Goal: Task Accomplishment & Management: Manage account settings

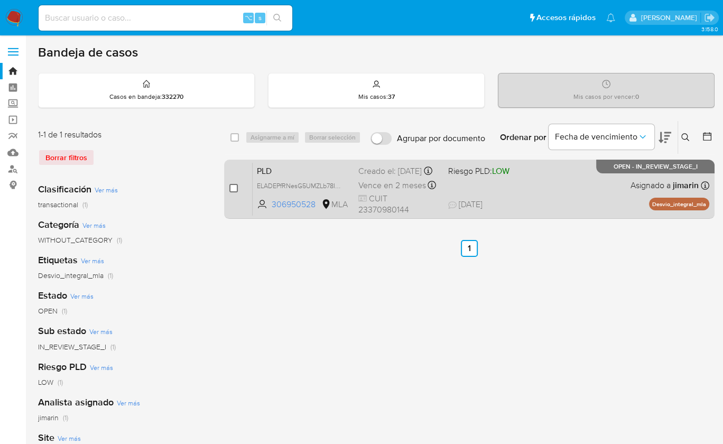
click at [236, 188] on input "checkbox" at bounding box center [233, 188] width 8 height 8
checkbox input "true"
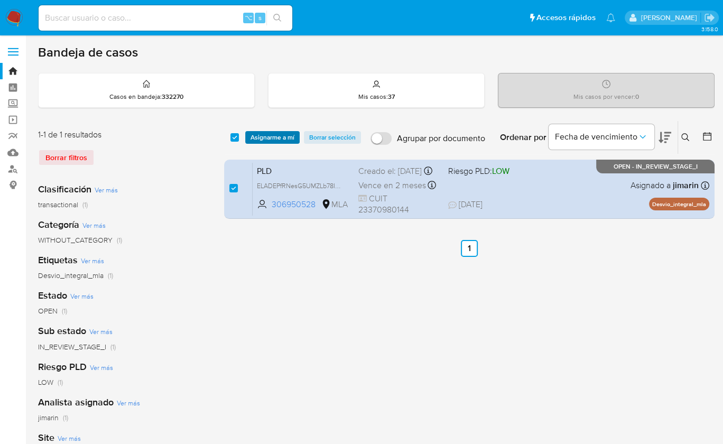
click at [266, 139] on span "Asignarme a mí" at bounding box center [272, 137] width 44 height 11
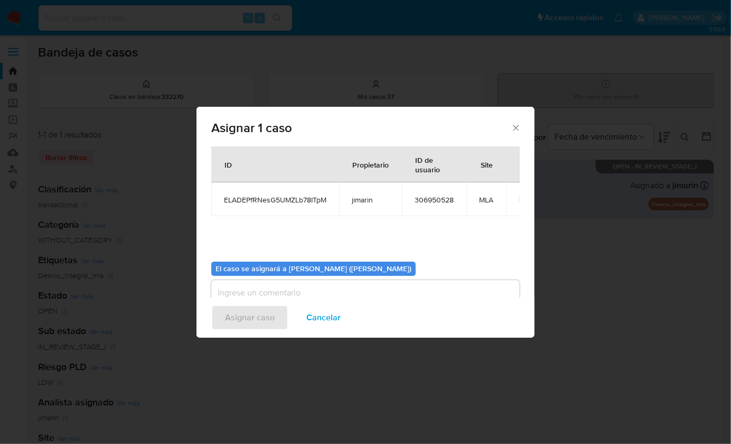
scroll to position [21, 0]
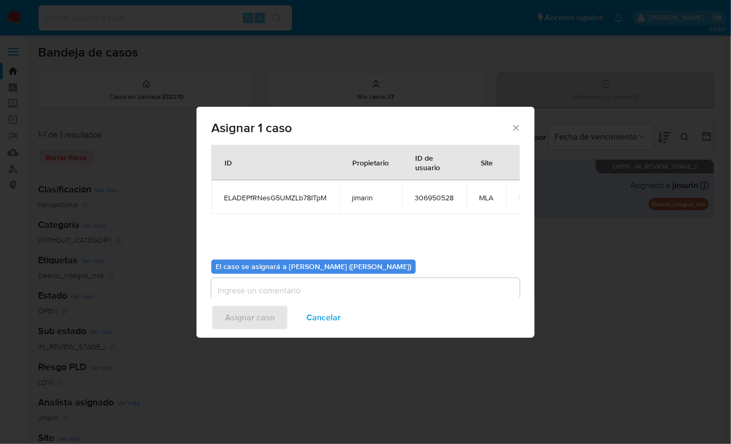
click at [268, 260] on div "El caso se asignará a Jian Greyss Marin Mieles (jimarin)" at bounding box center [313, 266] width 204 height 15
click at [269, 284] on textarea "assign-modal" at bounding box center [365, 299] width 308 height 42
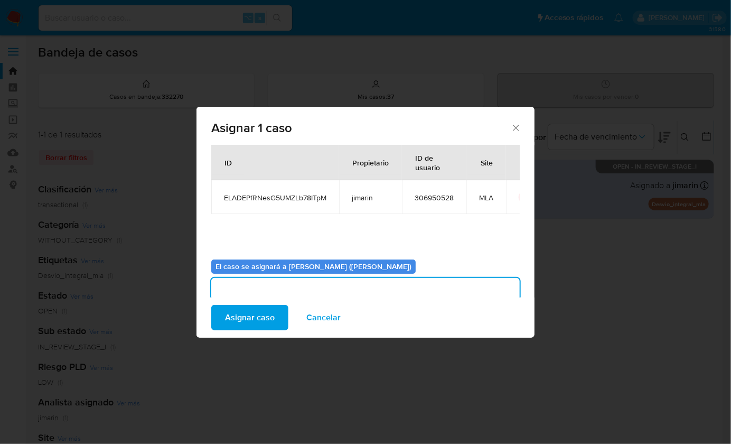
click at [260, 308] on span "Asignar caso" at bounding box center [250, 317] width 50 height 23
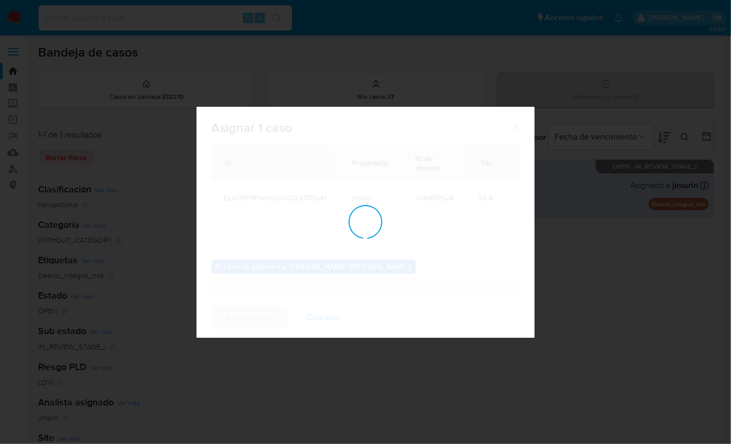
checkbox input "false"
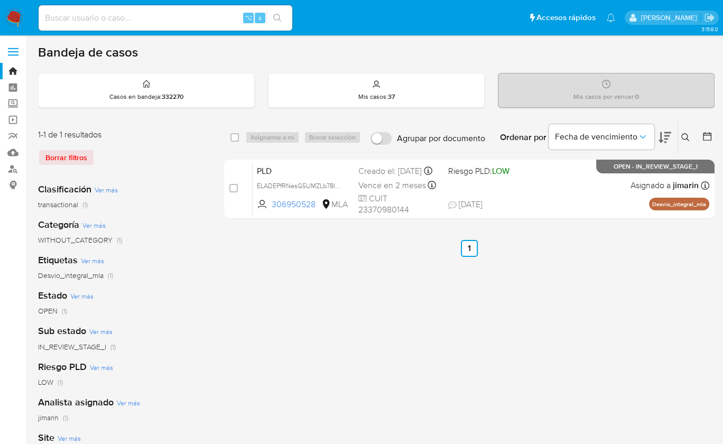
click at [679, 135] on button at bounding box center [686, 137] width 17 height 13
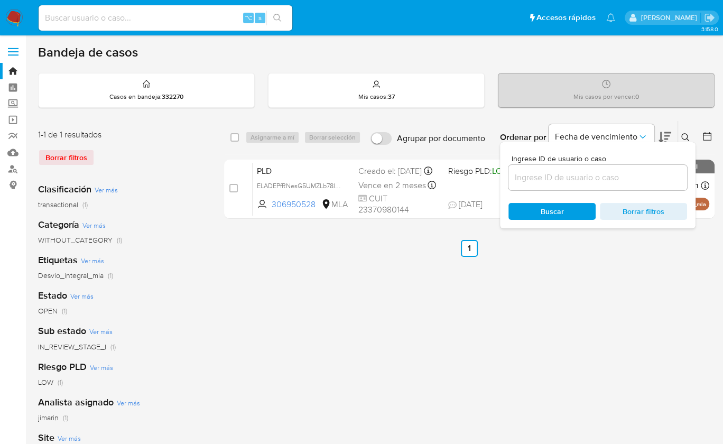
click at [666, 171] on input at bounding box center [597, 178] width 179 height 14
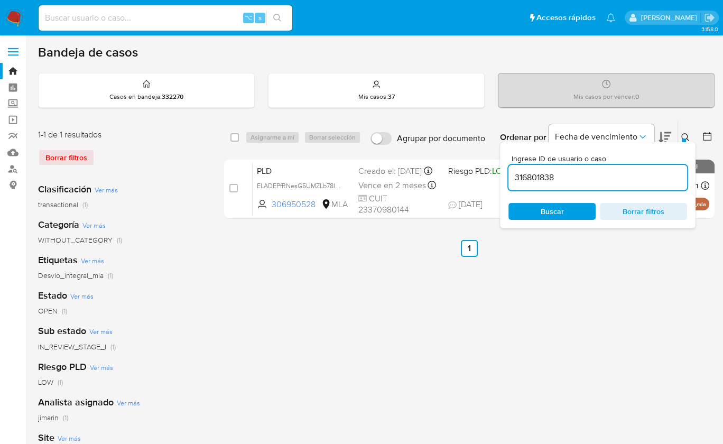
type input "316801838"
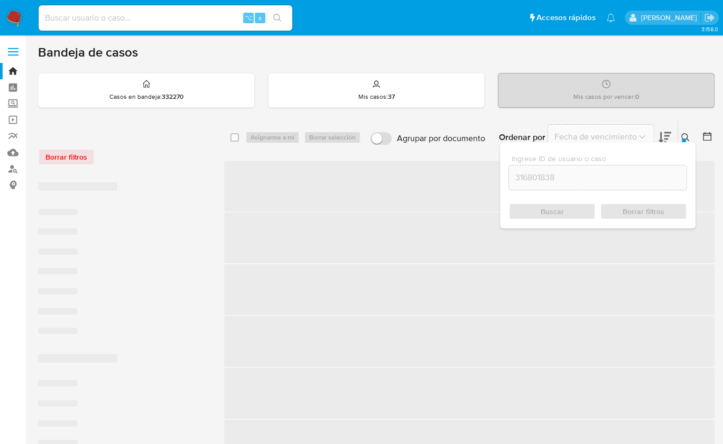
click at [687, 136] on icon at bounding box center [685, 137] width 8 height 8
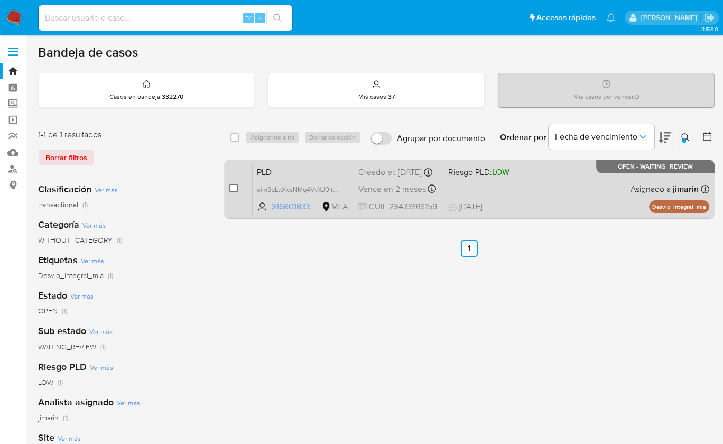
click at [231, 188] on input "checkbox" at bounding box center [233, 188] width 8 height 8
checkbox input "true"
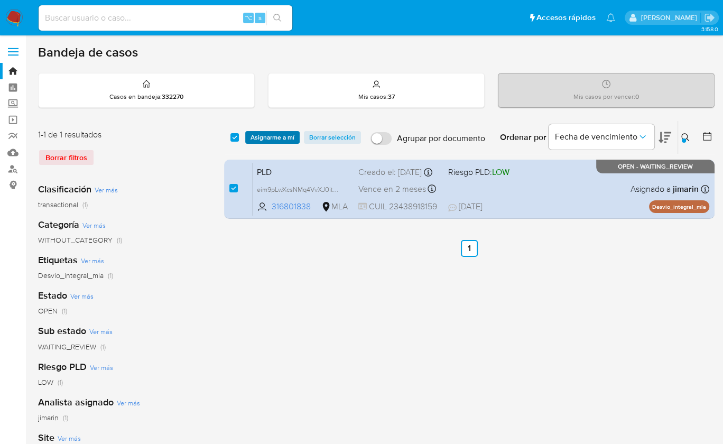
click at [275, 134] on span "Asignarme a mí" at bounding box center [272, 137] width 44 height 11
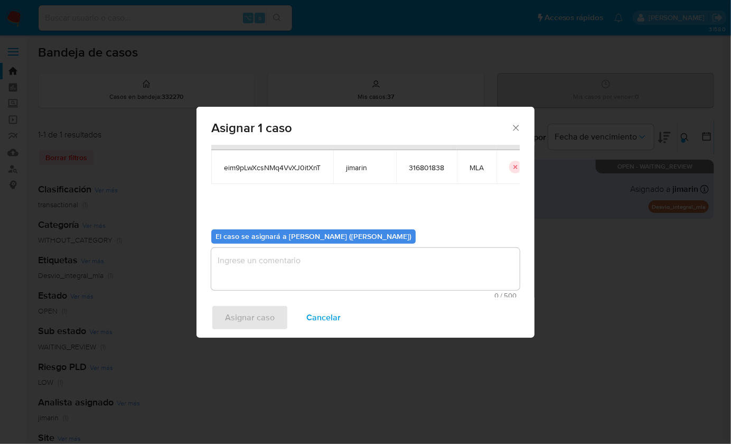
scroll to position [54, 0]
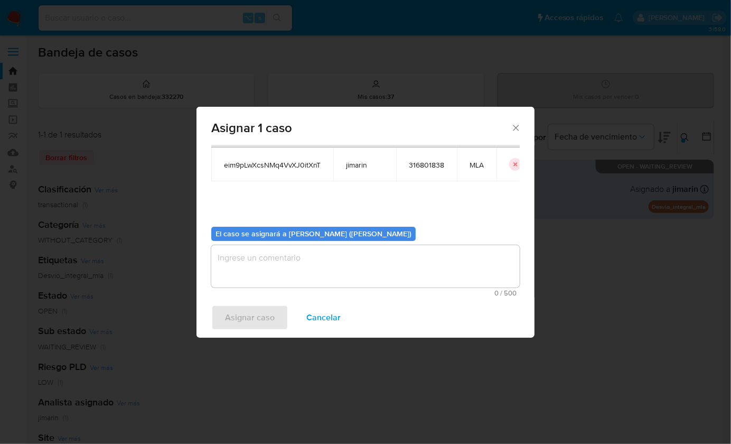
click at [281, 277] on textarea "assign-modal" at bounding box center [365, 266] width 308 height 42
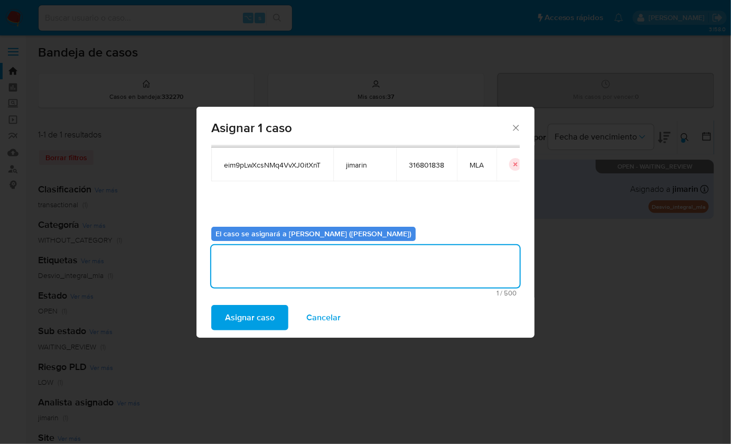
click at [263, 310] on span "Asignar caso" at bounding box center [250, 317] width 50 height 23
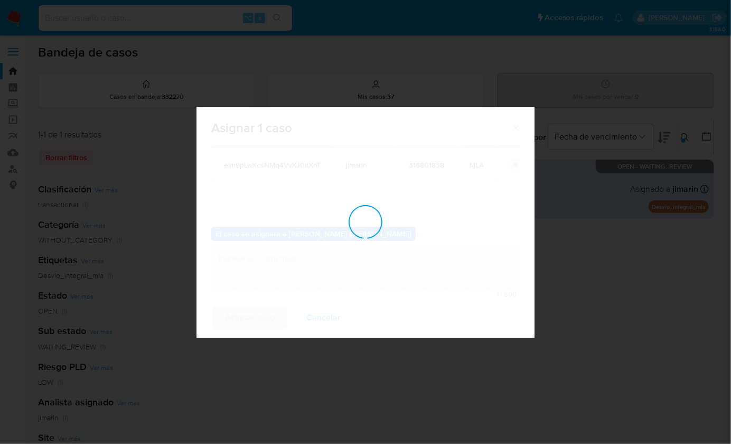
checkbox input "false"
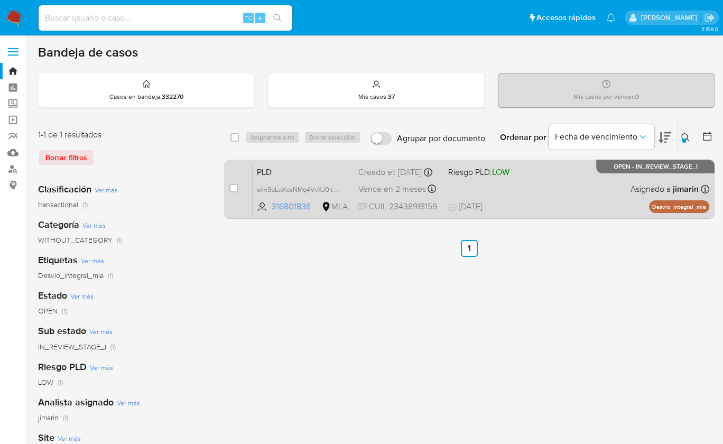
click at [492, 176] on span "Riesgo PLD: LOW" at bounding box center [478, 172] width 61 height 12
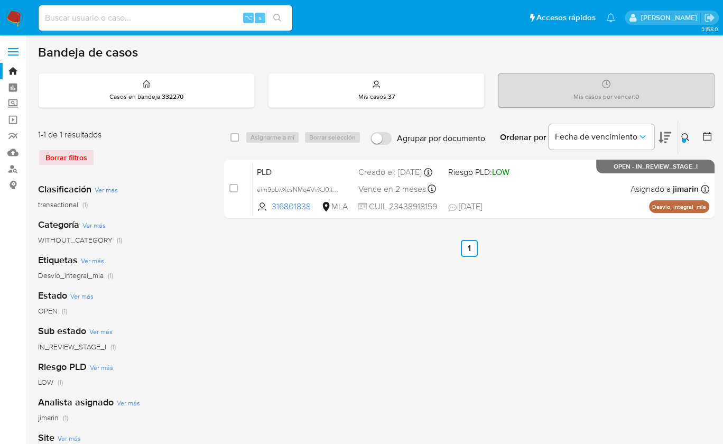
click at [686, 135] on icon at bounding box center [685, 137] width 8 height 8
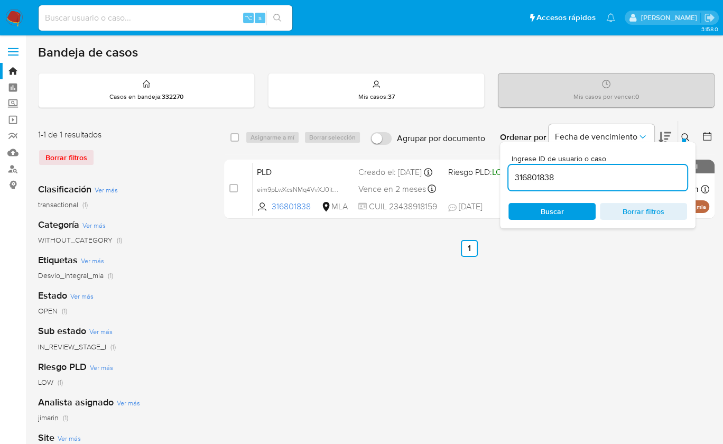
click at [626, 172] on input "316801838" at bounding box center [597, 178] width 179 height 14
type input "65427527"
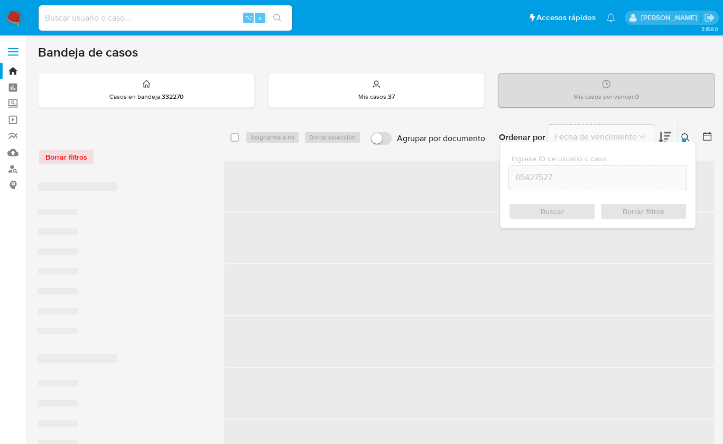
click at [682, 135] on icon at bounding box center [685, 137] width 8 height 8
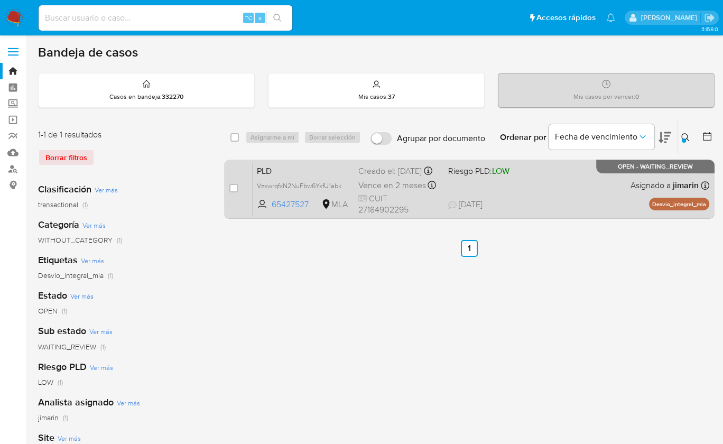
click at [238, 186] on div "case-item-checkbox No es posible asignar el caso" at bounding box center [240, 188] width 23 height 53
click at [232, 188] on input "checkbox" at bounding box center [233, 188] width 8 height 8
checkbox input "true"
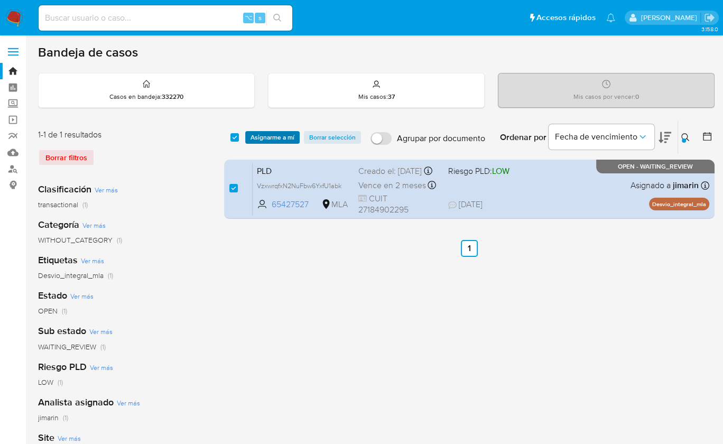
click at [267, 139] on span "Asignarme a mí" at bounding box center [272, 137] width 44 height 11
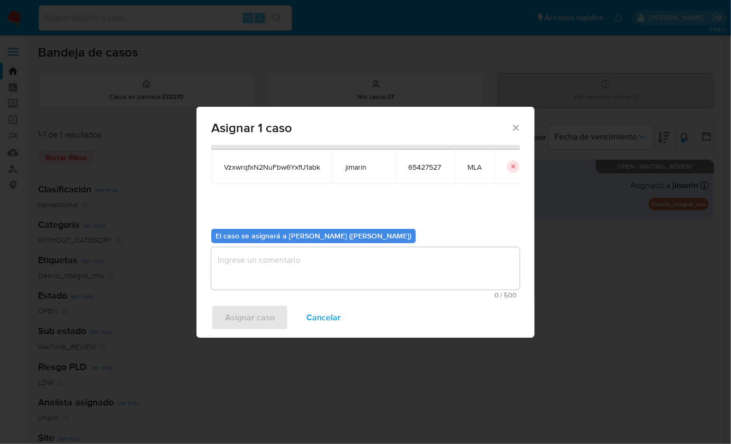
scroll to position [54, 0]
click at [304, 264] on textarea "assign-modal" at bounding box center [365, 266] width 308 height 42
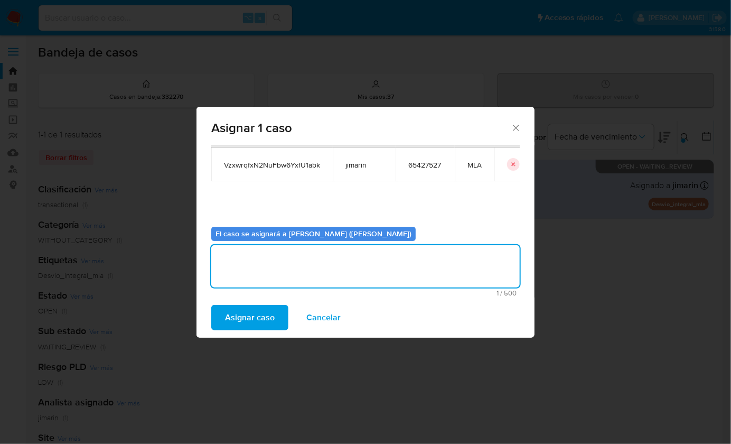
click at [276, 314] on button "Asignar caso" at bounding box center [249, 317] width 77 height 25
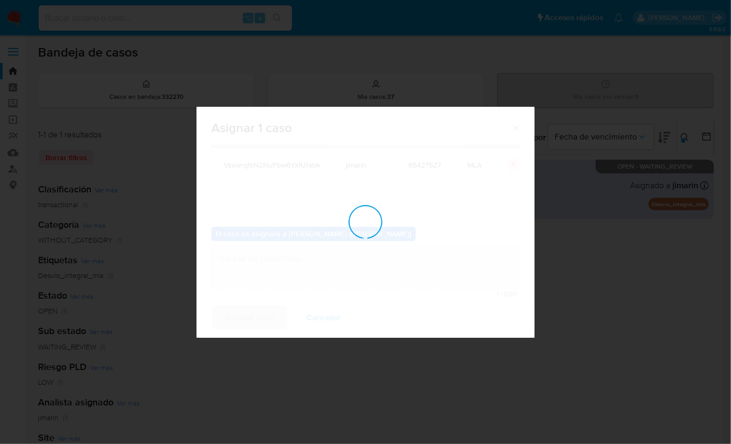
checkbox input "false"
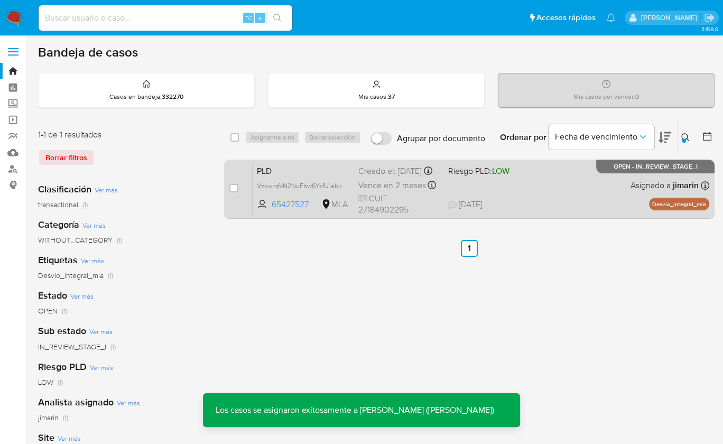
click at [602, 209] on span "18/08/2025 18/08/2025 14:36" at bounding box center [533, 205] width 171 height 12
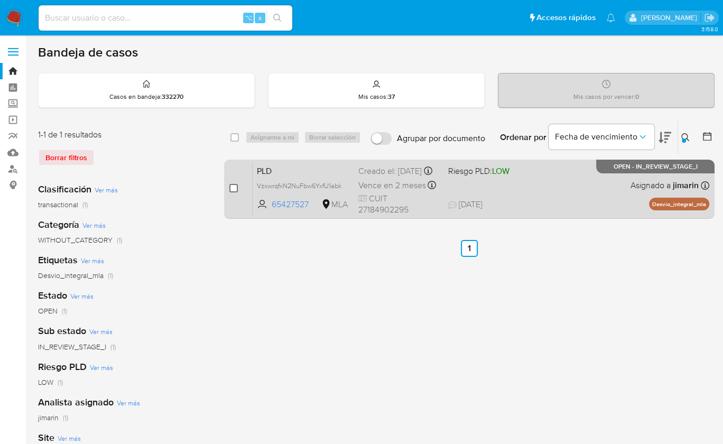
click at [231, 188] on input "checkbox" at bounding box center [233, 188] width 8 height 8
checkbox input "true"
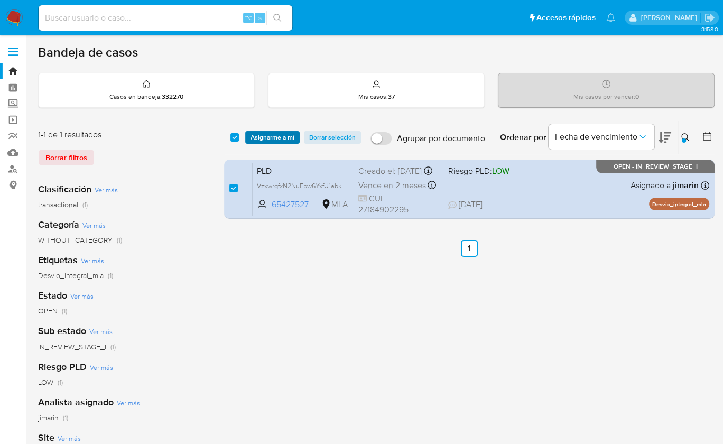
click at [265, 139] on span "Asignarme a mí" at bounding box center [272, 137] width 44 height 11
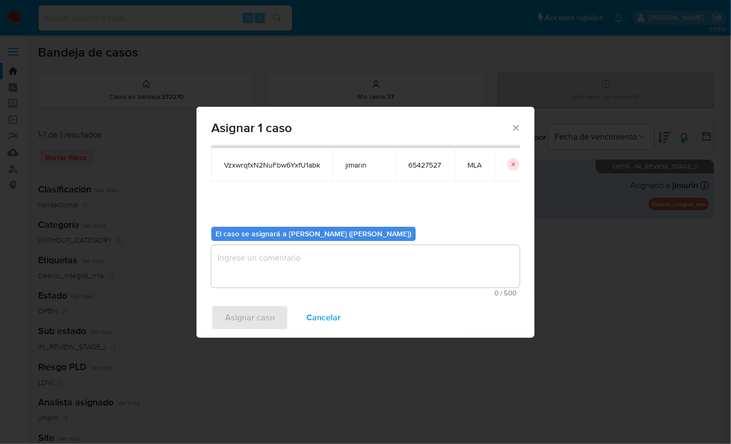
click at [285, 272] on textarea "assign-modal" at bounding box center [365, 266] width 308 height 42
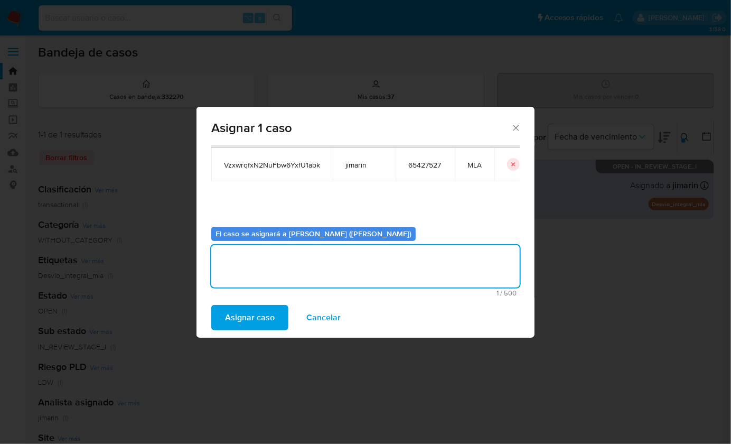
click at [265, 308] on span "Asignar caso" at bounding box center [250, 317] width 50 height 23
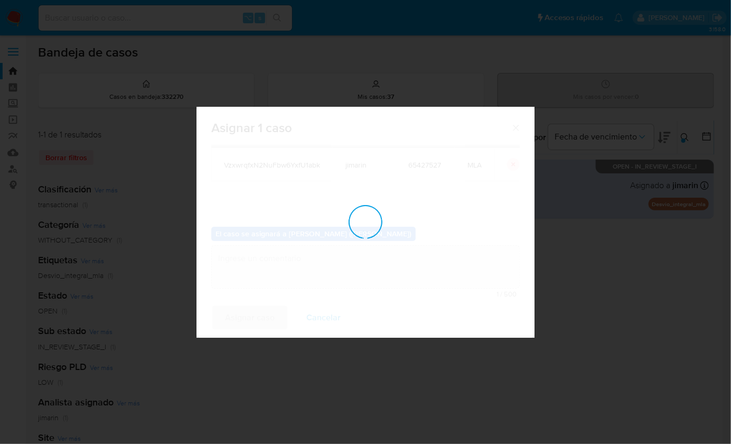
checkbox input "false"
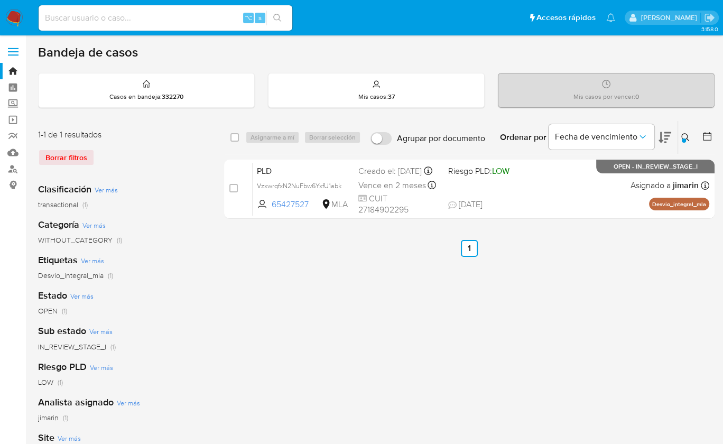
click at [680, 141] on button at bounding box center [686, 137] width 17 height 13
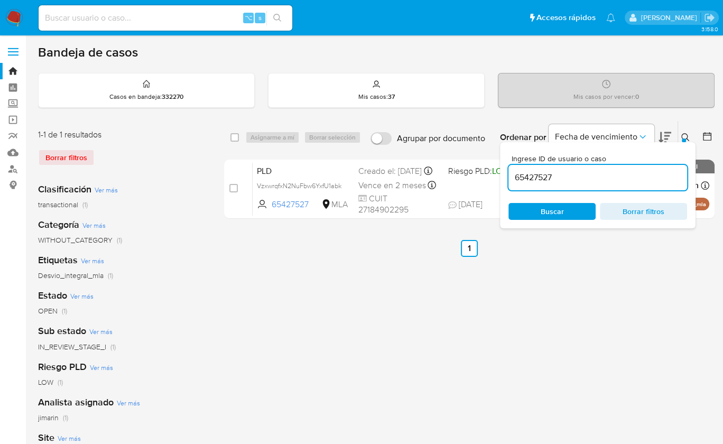
click at [627, 172] on input "65427527" at bounding box center [597, 178] width 179 height 14
type input "95030748"
click at [687, 136] on icon at bounding box center [685, 137] width 8 height 8
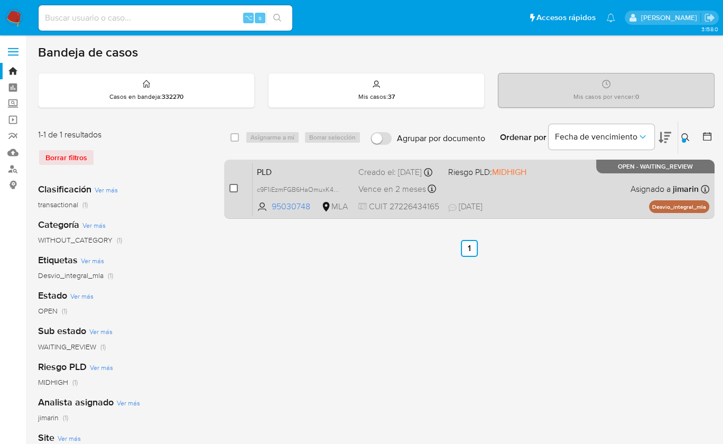
click at [236, 188] on input "checkbox" at bounding box center [233, 188] width 8 height 8
checkbox input "true"
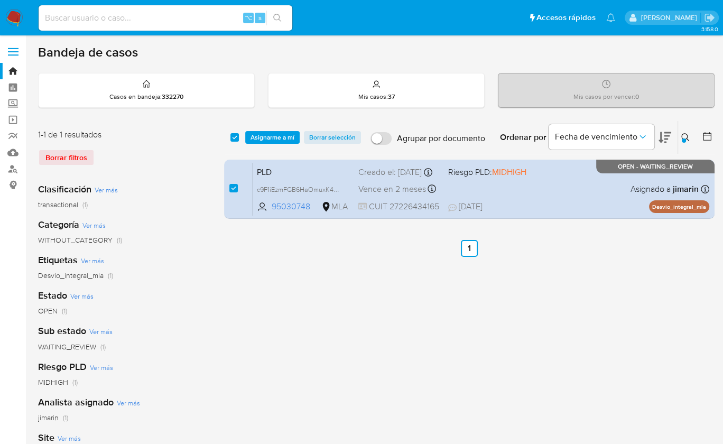
click at [256, 146] on div "select-all-cases-checkbox Asignarme a mí Borrar selección Agrupar por documento…" at bounding box center [469, 137] width 490 height 33
click at [260, 142] on span "Asignarme a mí" at bounding box center [272, 137] width 44 height 11
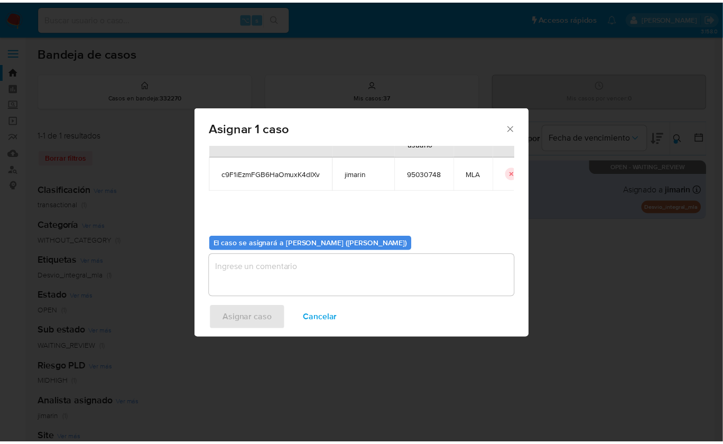
scroll to position [54, 0]
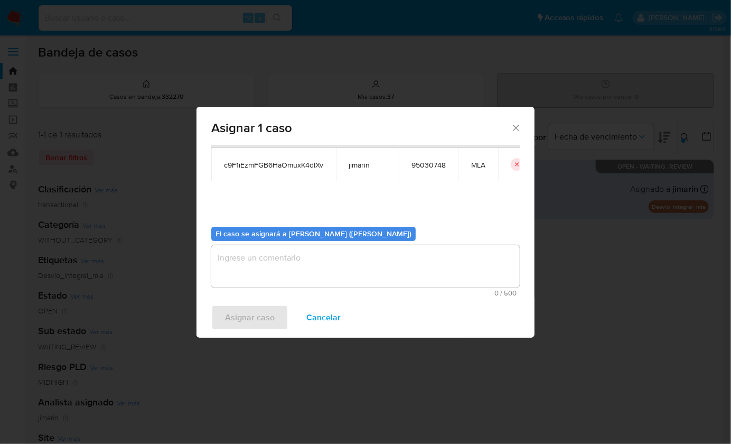
click at [269, 265] on textarea "assign-modal" at bounding box center [365, 266] width 308 height 42
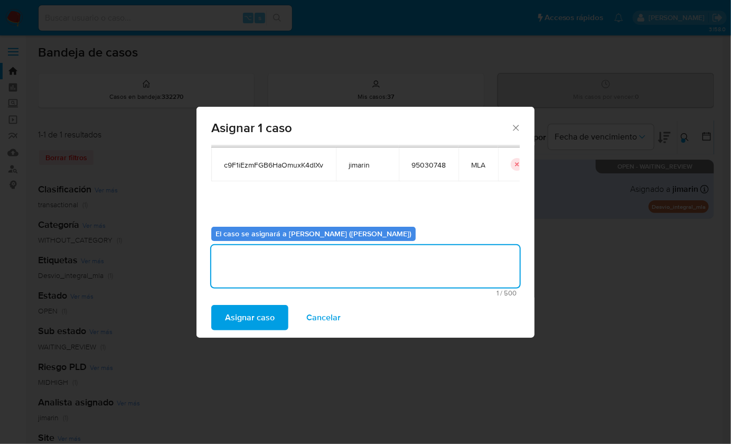
click at [255, 316] on span "Asignar caso" at bounding box center [250, 317] width 50 height 23
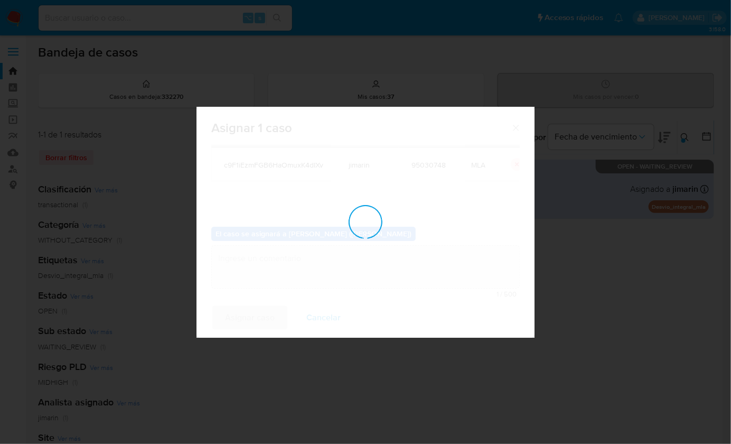
checkbox input "false"
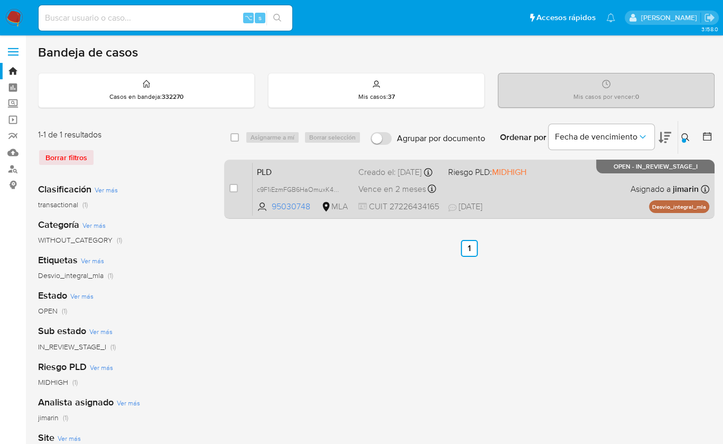
click at [536, 174] on div "PLD c9F1iEzmFGB6HaOmuxK4dIXv 95030748 MLA Riesgo PLD: MIDHIGH Creado el: 12/08/…" at bounding box center [481, 188] width 456 height 53
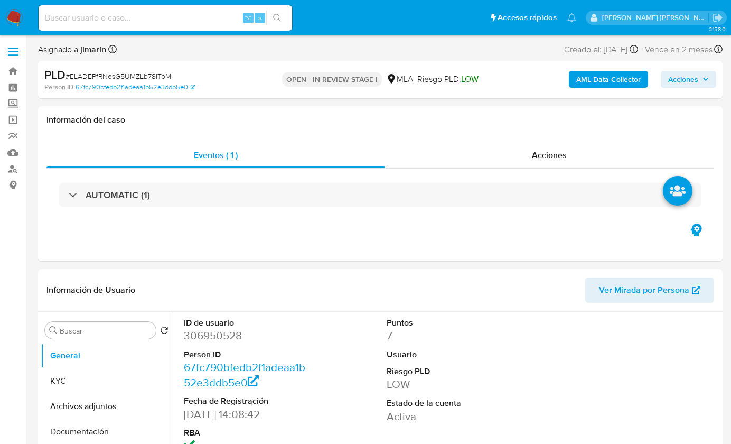
select select "10"
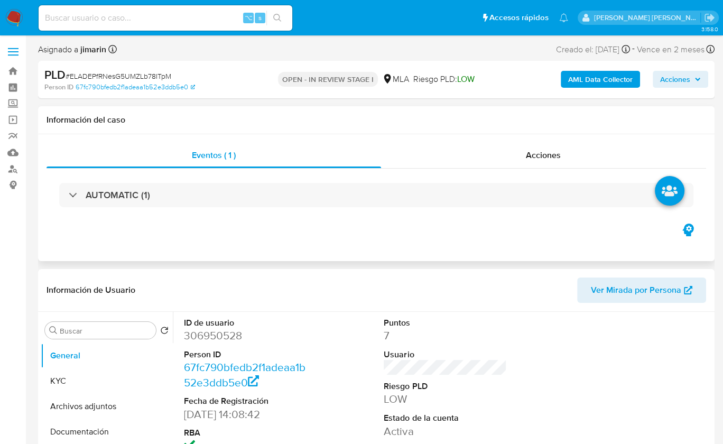
click at [434, 256] on div "Eventos ( 1 ) Acciones AUTOMATIC (1)" at bounding box center [376, 197] width 676 height 127
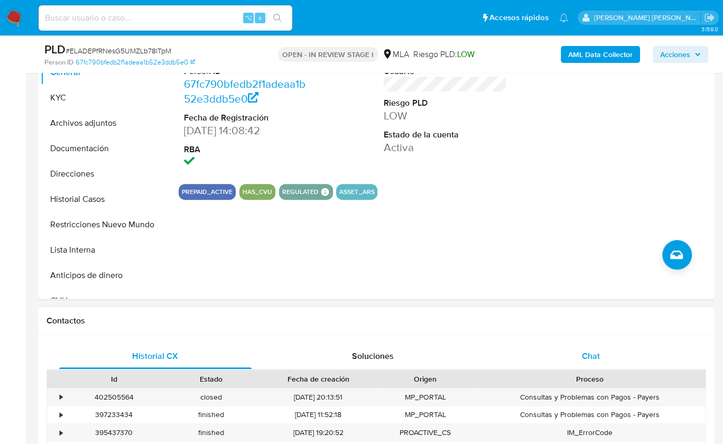
click at [632, 349] on div "Chat" at bounding box center [590, 355] width 192 height 25
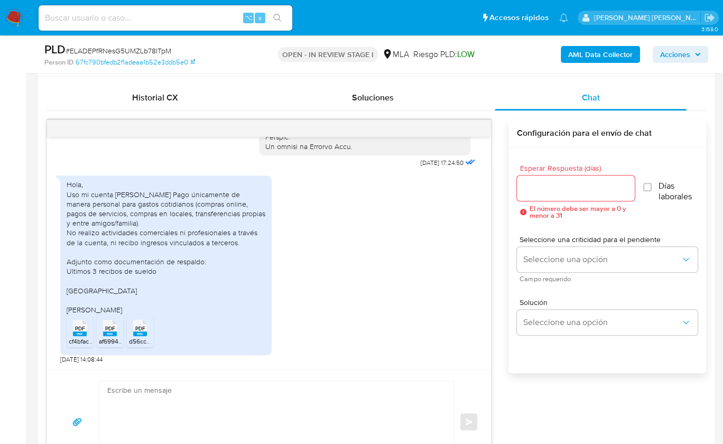
scroll to position [507, 0]
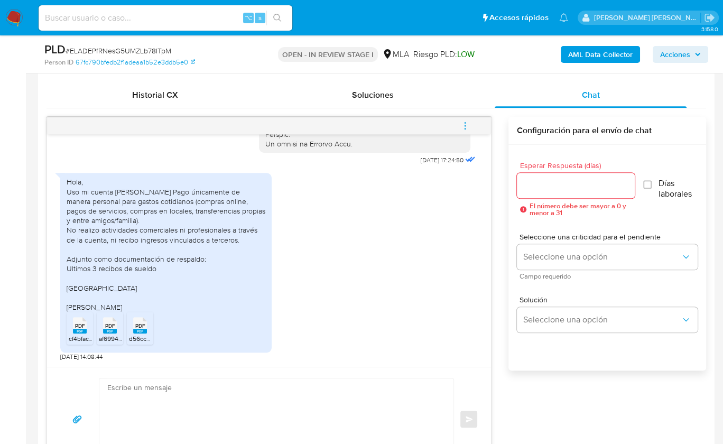
click at [77, 319] on icon at bounding box center [80, 325] width 14 height 16
click at [111, 335] on span "af6994e301080284c49dbef39a130a55234237f4.pdf" at bounding box center [172, 338] width 146 height 9
click at [135, 331] on rect at bounding box center [140, 331] width 14 height 5
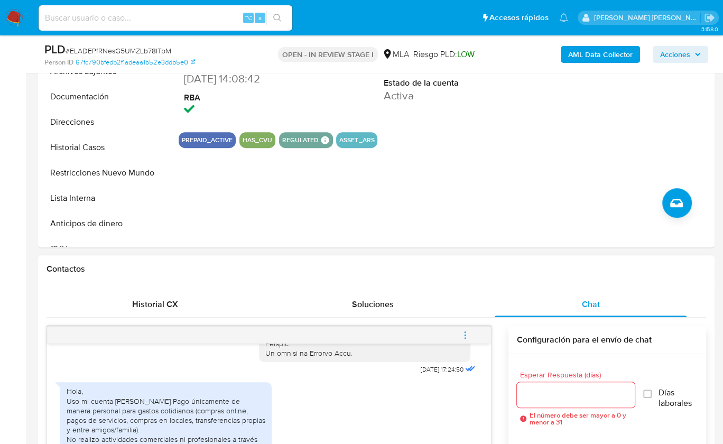
scroll to position [133, 0]
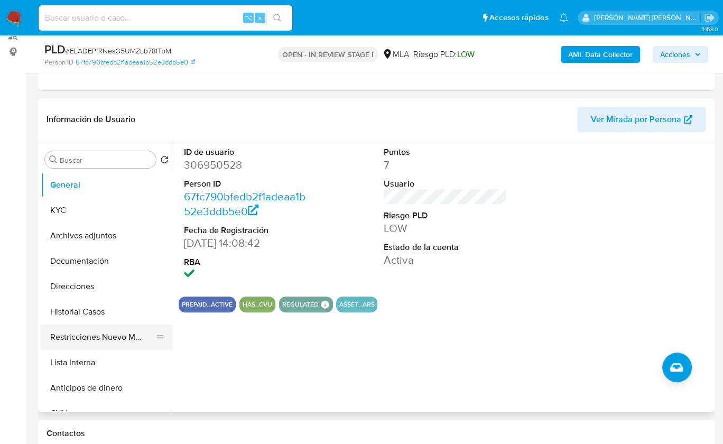
click at [117, 334] on button "Restricciones Nuevo Mundo" at bounding box center [103, 336] width 124 height 25
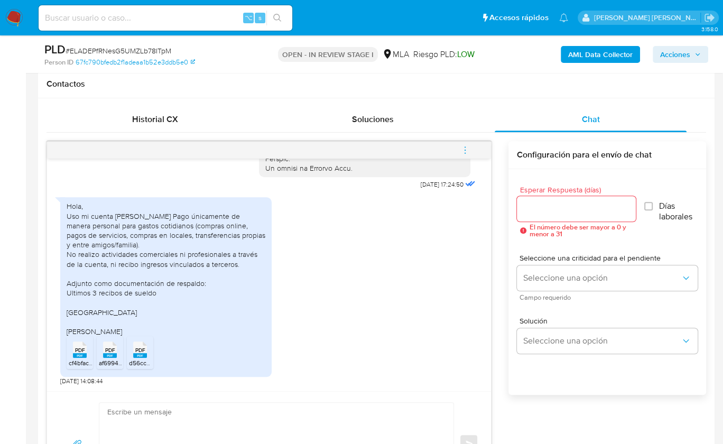
scroll to position [550, 0]
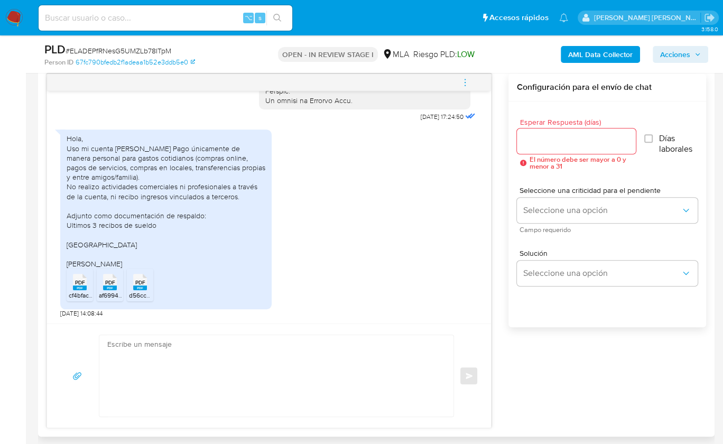
click at [204, 390] on textarea at bounding box center [273, 375] width 333 height 81
paste textarea "Hola, ¡Muchas gracias por tu respuesta! Confirmamos la recepción de la document…"
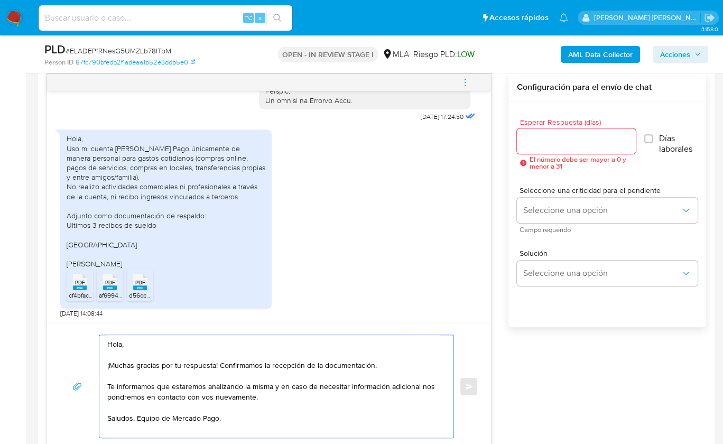
type textarea "Hola, ¡Muchas gracias por tu respuesta! Confirmamos la recepción de la document…"
click at [569, 131] on div at bounding box center [576, 140] width 119 height 25
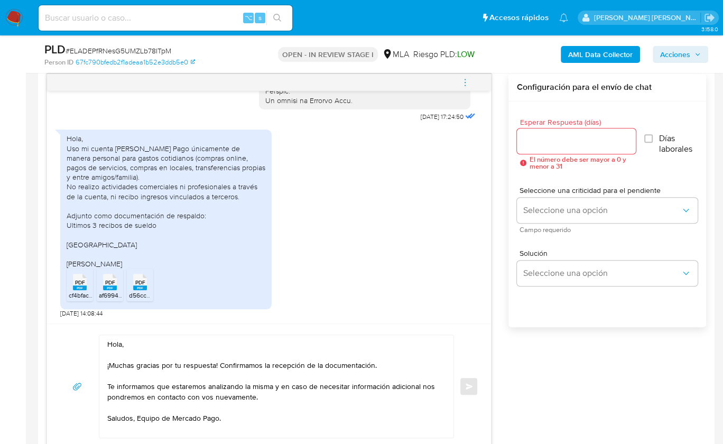
click at [569, 137] on input "Esperar Respuesta (días)" at bounding box center [576, 141] width 119 height 14
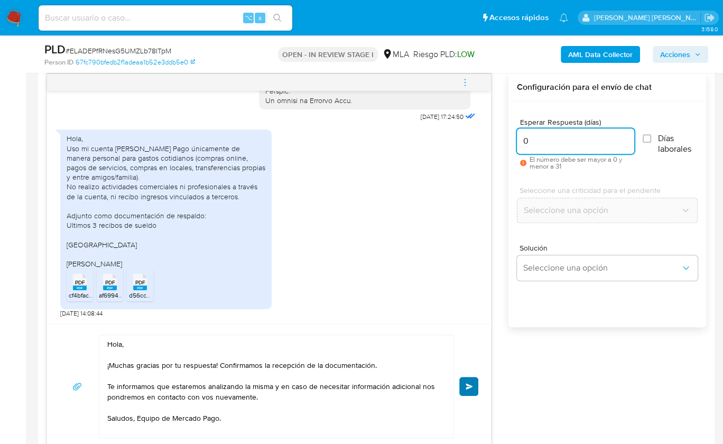
type input "0"
click at [469, 383] on span "Enviar" at bounding box center [468, 386] width 7 height 6
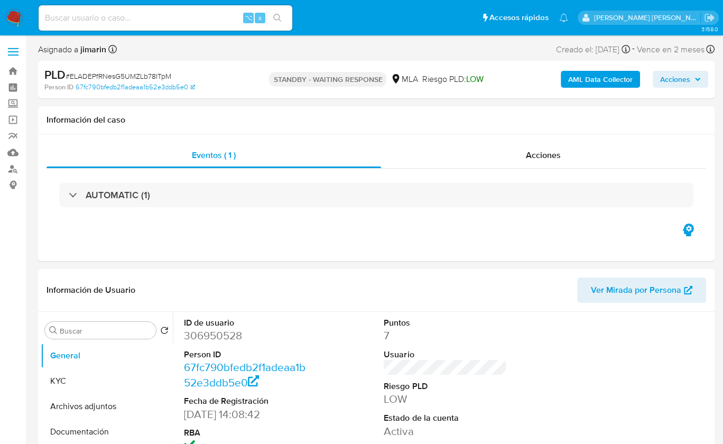
select select "10"
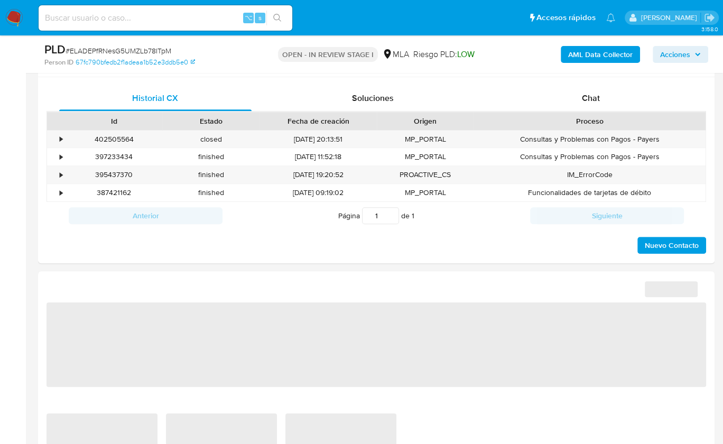
scroll to position [510, 0]
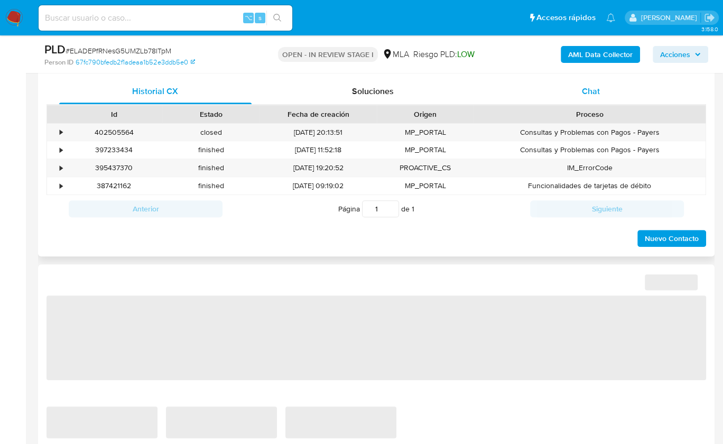
select select "10"
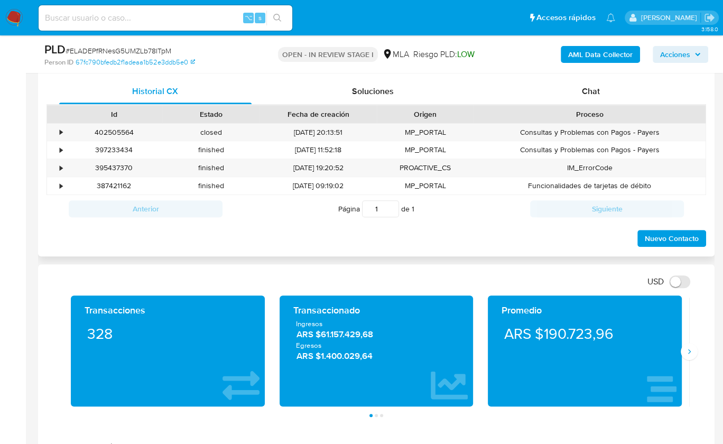
click at [603, 77] on div "Historial CX Soluciones Chat Id Estado Fecha de creación Origen Proceso • 40250…" at bounding box center [376, 163] width 676 height 186
click at [602, 83] on div "Chat" at bounding box center [590, 91] width 192 height 25
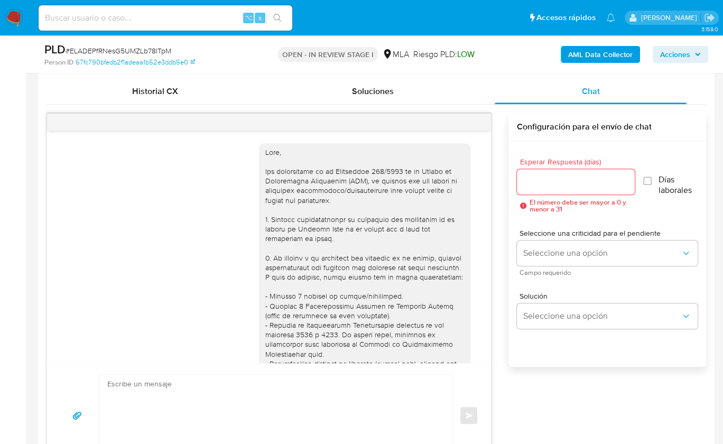
scroll to position [696, 0]
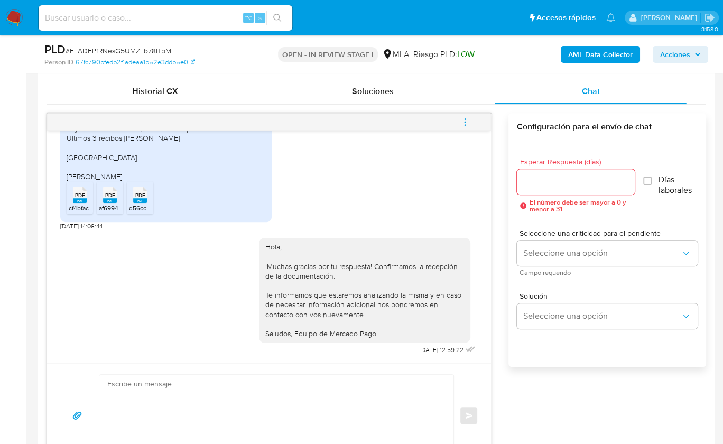
click at [476, 123] on button "menu-action" at bounding box center [464, 121] width 35 height 25
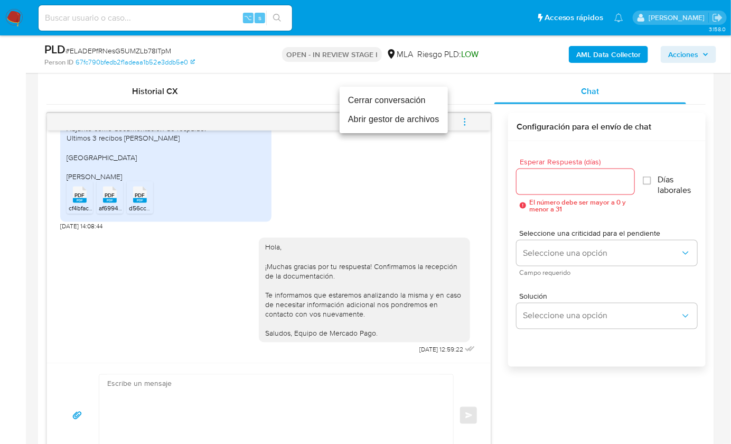
click at [389, 100] on li "Cerrar conversación" at bounding box center [394, 100] width 108 height 19
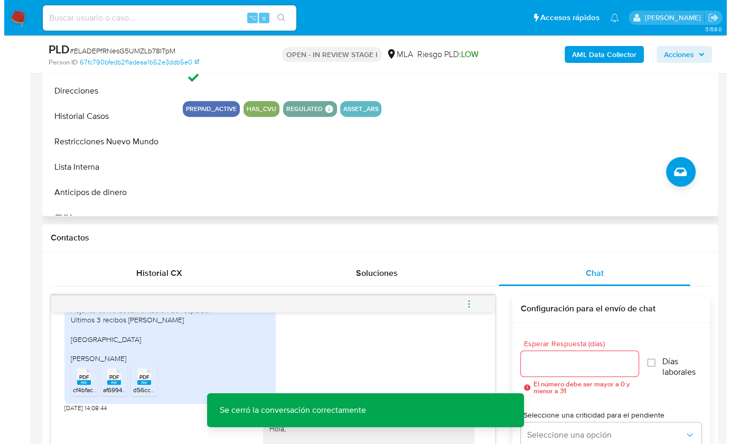
scroll to position [148, 0]
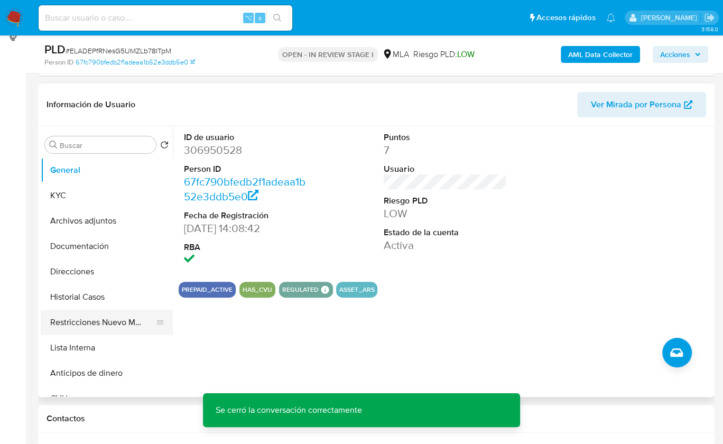
click at [106, 330] on button "Restricciones Nuevo Mundo" at bounding box center [103, 322] width 124 height 25
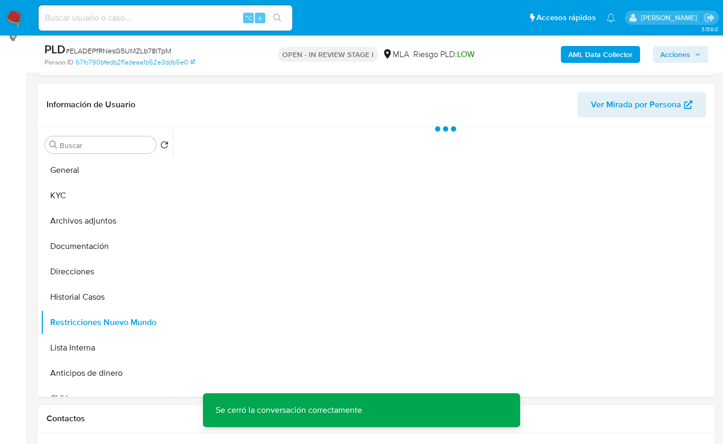
click at [581, 53] on b "AML Data Collector" at bounding box center [600, 54] width 64 height 17
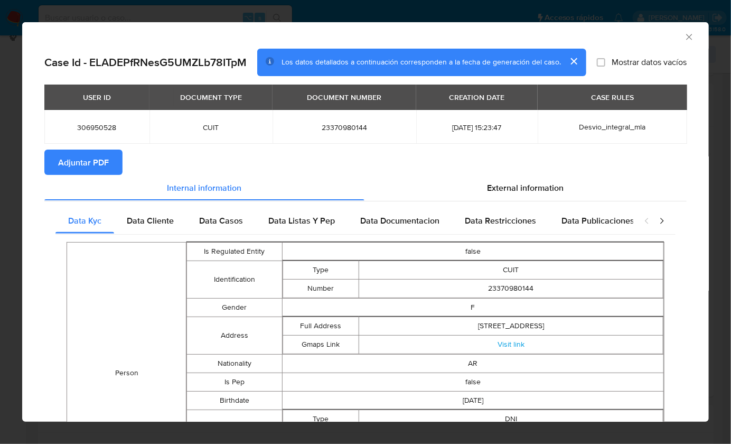
click at [114, 158] on button "Adjuntar PDF" at bounding box center [83, 161] width 78 height 25
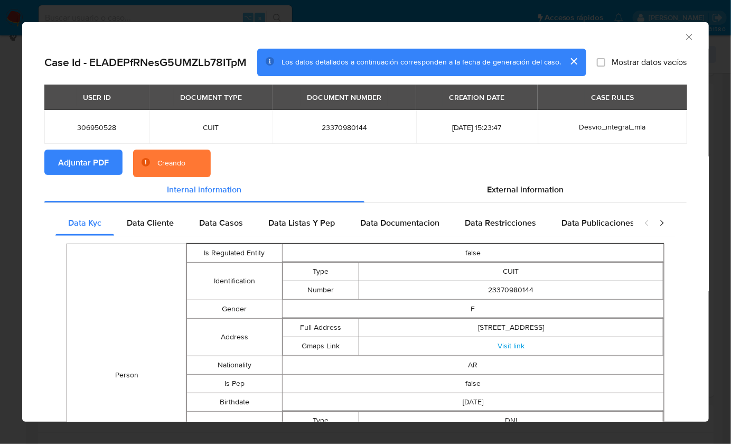
click at [450, 159] on section "Adjuntar PDF Creando" at bounding box center [365, 162] width 642 height 27
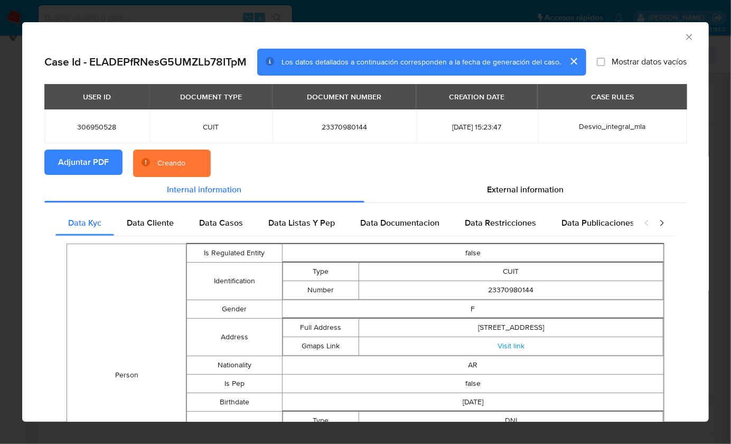
click at [652, 39] on div "AML Data Collector" at bounding box center [357, 36] width 654 height 12
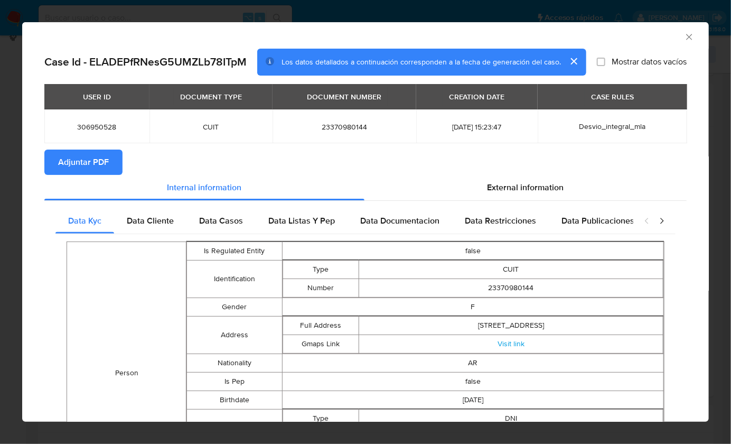
click at [684, 37] on icon "Cerrar ventana" at bounding box center [689, 37] width 11 height 11
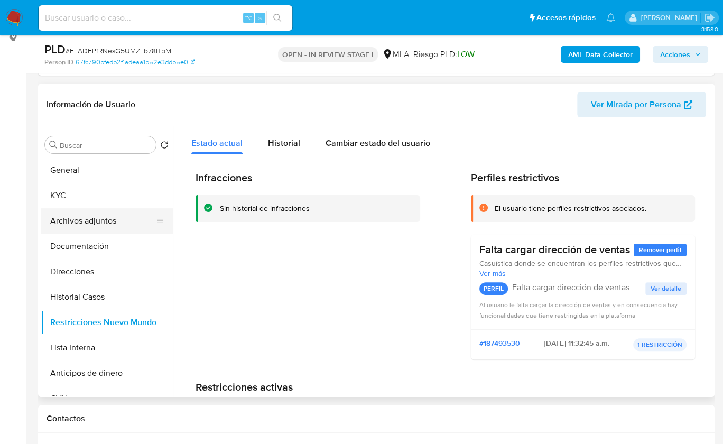
click at [105, 223] on button "Archivos adjuntos" at bounding box center [103, 220] width 124 height 25
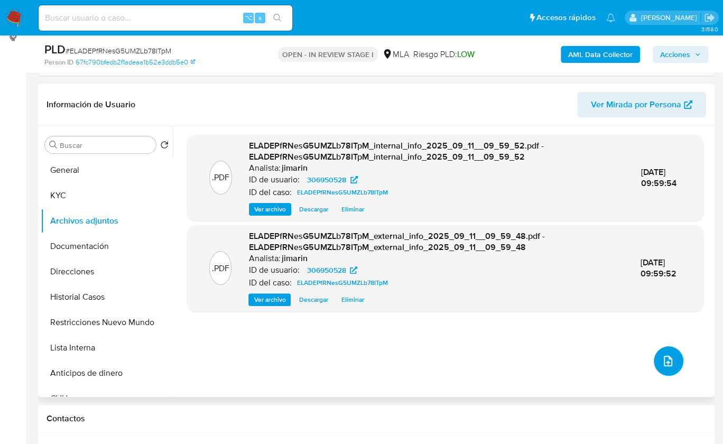
click at [653, 356] on button "upload-file" at bounding box center [668, 361] width 30 height 30
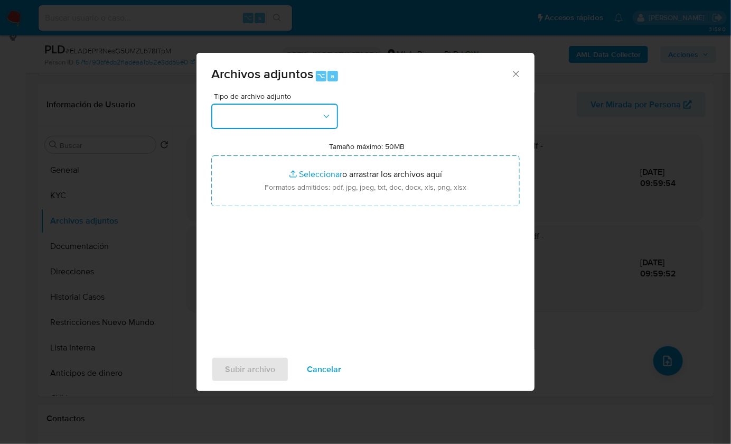
click at [254, 116] on button "button" at bounding box center [274, 116] width 127 height 25
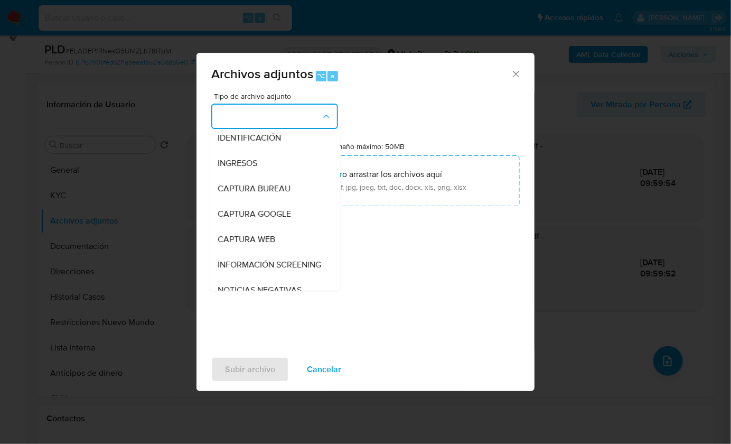
scroll to position [166, 0]
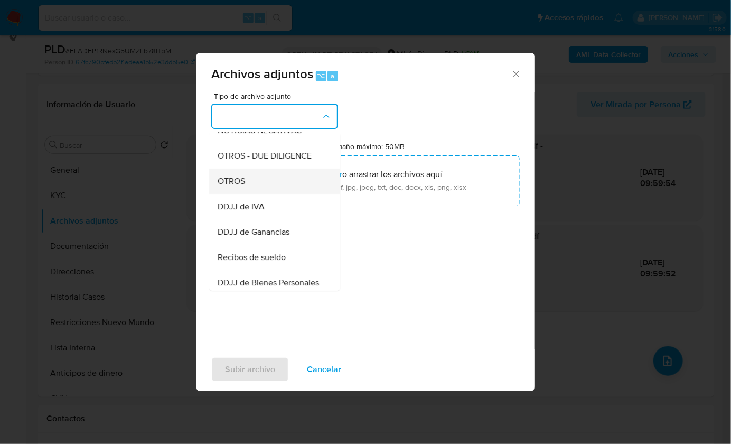
click at [259, 193] on div "OTROS" at bounding box center [272, 180] width 108 height 25
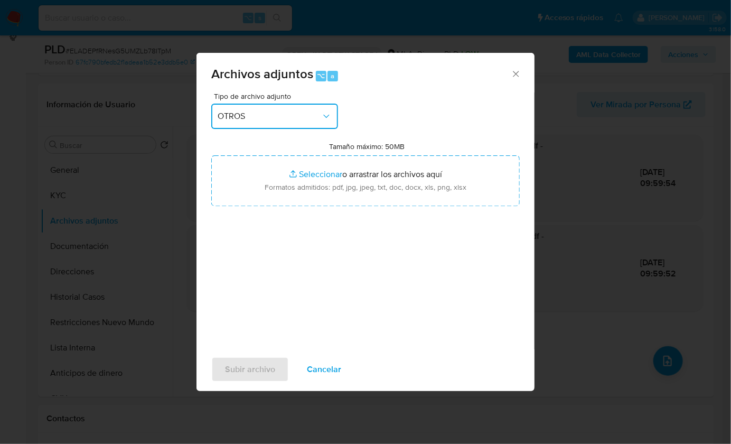
click at [257, 116] on span "OTROS" at bounding box center [270, 116] width 104 height 11
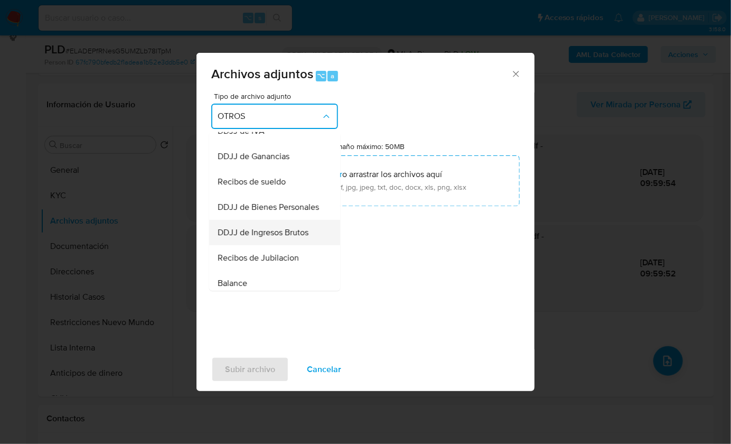
scroll to position [280, 0]
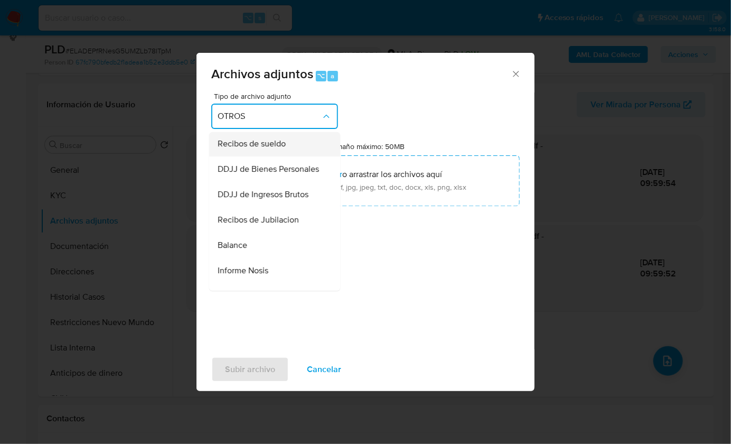
click at [277, 148] on span "Recibos de sueldo" at bounding box center [252, 143] width 68 height 11
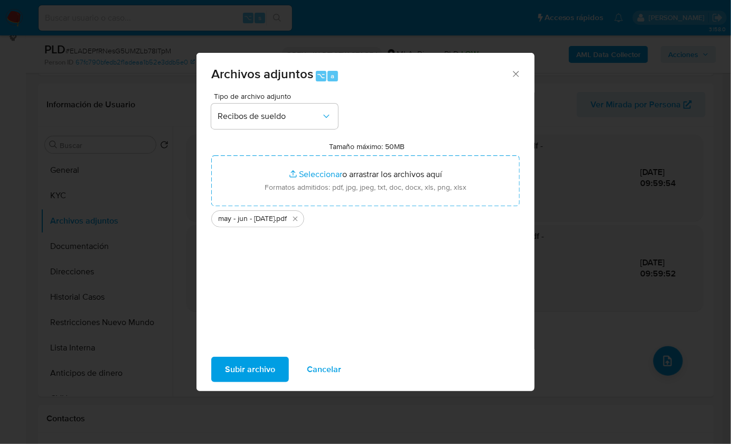
click at [263, 364] on span "Subir archivo" at bounding box center [250, 369] width 50 height 23
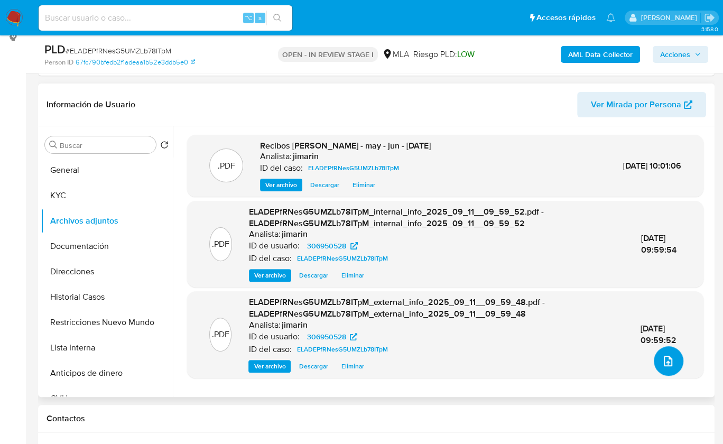
click at [670, 366] on button "upload-file" at bounding box center [668, 361] width 30 height 30
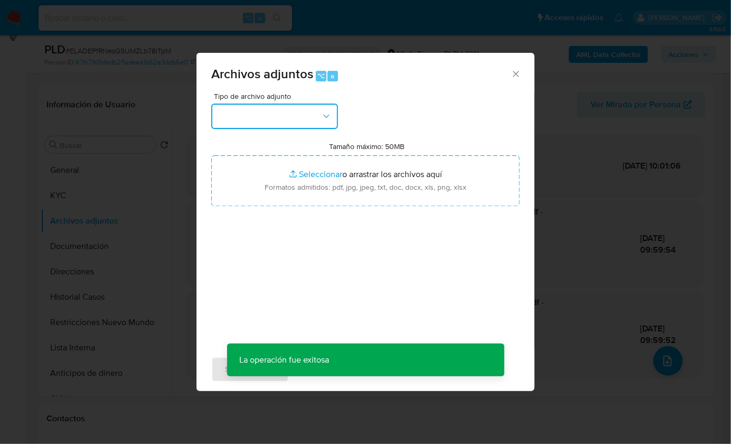
click at [291, 116] on button "button" at bounding box center [274, 116] width 127 height 25
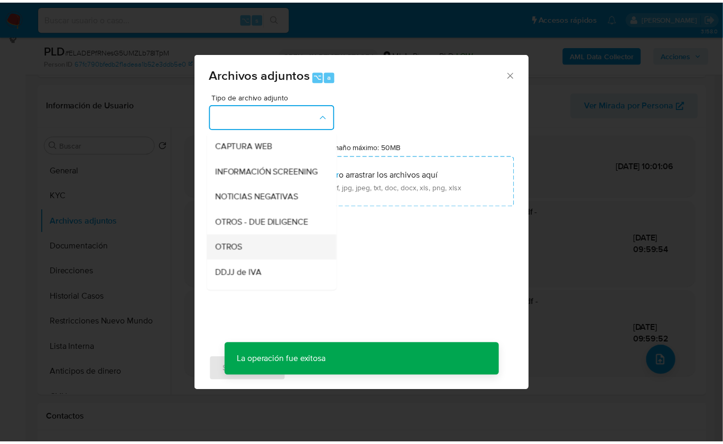
scroll to position [148, 0]
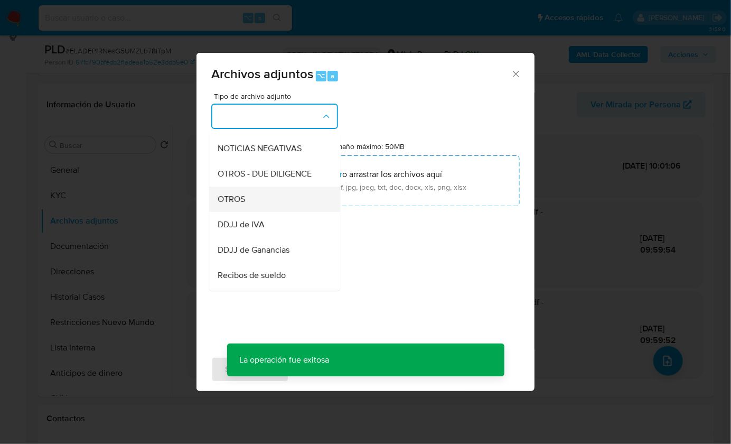
click at [277, 211] on div "OTROS" at bounding box center [272, 198] width 108 height 25
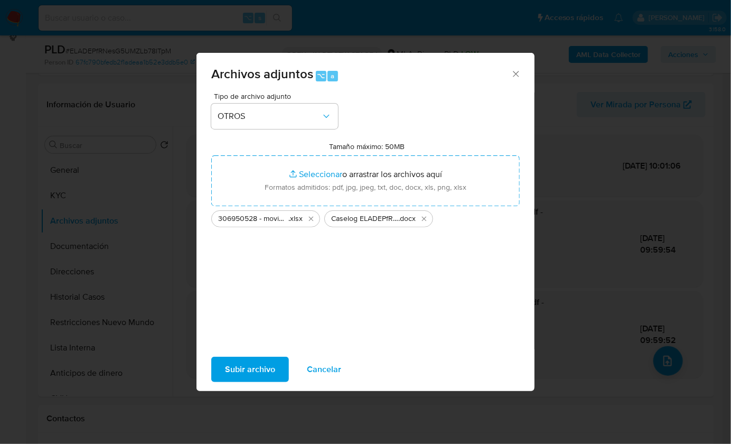
click at [259, 368] on span "Subir archivo" at bounding box center [250, 369] width 50 height 23
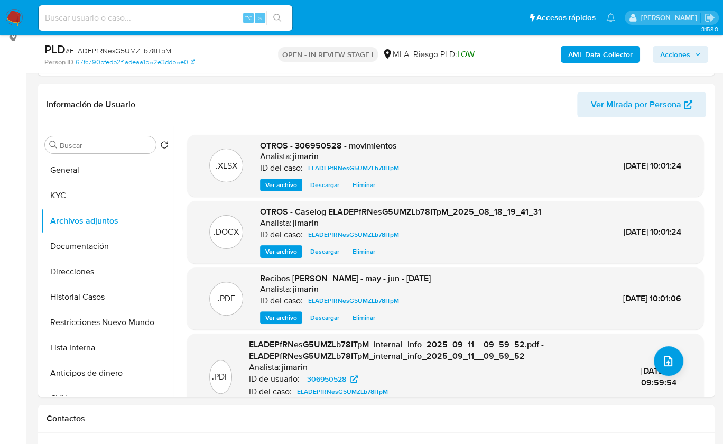
click at [671, 53] on span "Acciones" at bounding box center [675, 54] width 30 height 17
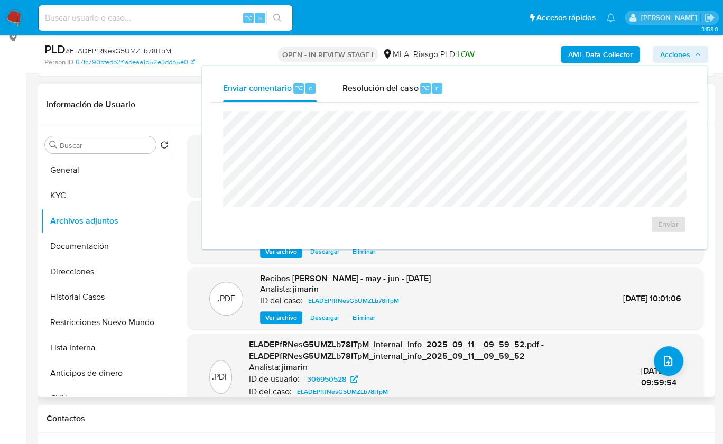
click at [190, 94] on header "Información de Usuario Ver Mirada por Persona" at bounding box center [375, 104] width 659 height 25
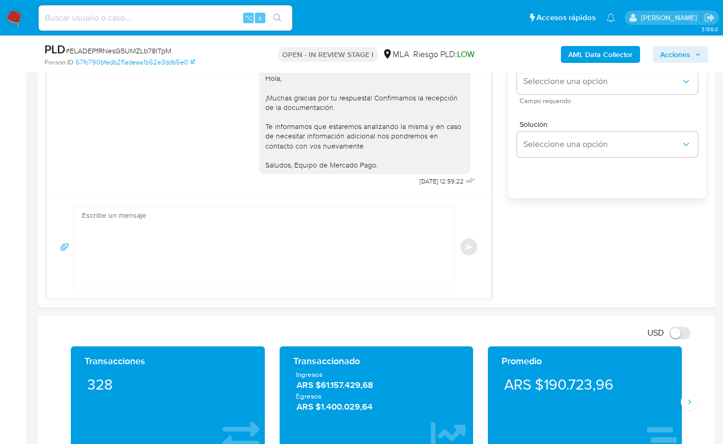
scroll to position [152, 0]
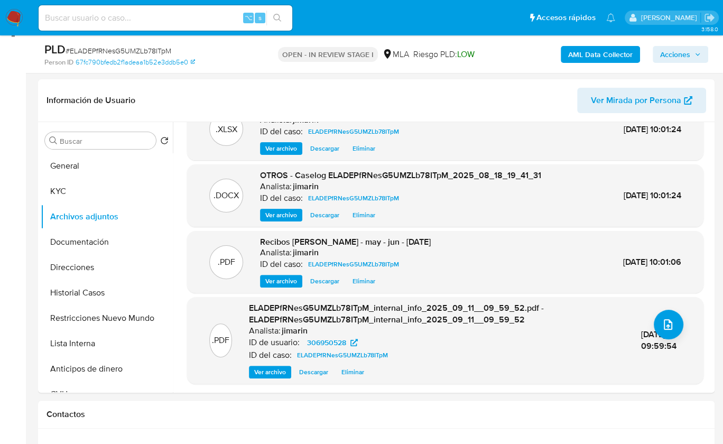
click at [670, 51] on span "Acciones" at bounding box center [675, 54] width 30 height 17
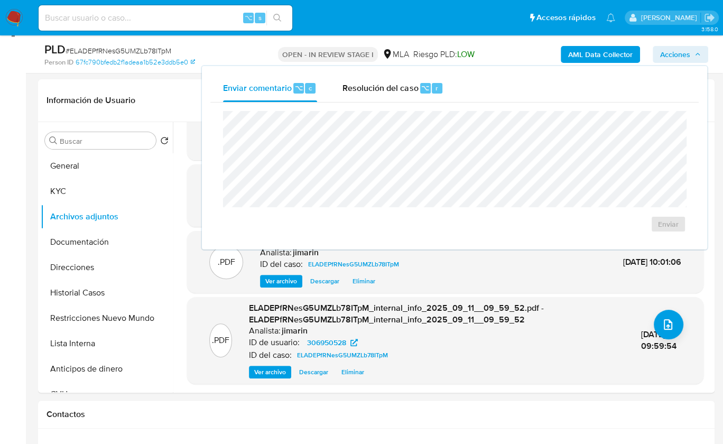
click at [400, 65] on div "Enviar comentario ⌥ c Resolución del caso ⌥ r Enviar" at bounding box center [454, 157] width 507 height 185
drag, startPoint x: 397, startPoint y: 86, endPoint x: 398, endPoint y: 107, distance: 21.2
click at [397, 86] on span "Resolución del caso" at bounding box center [380, 87] width 76 height 12
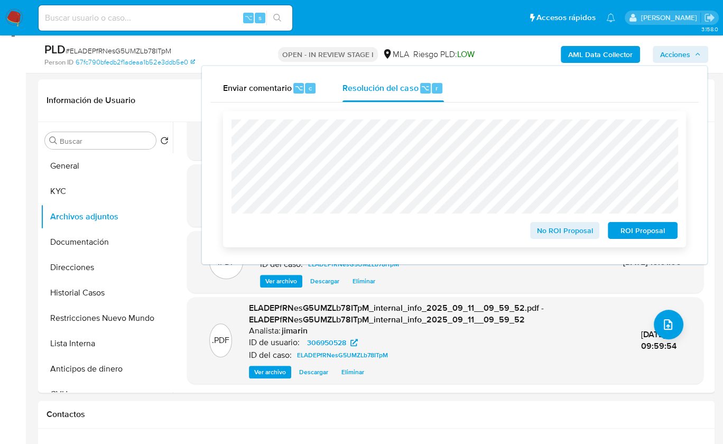
click at [562, 238] on span "No ROI Proposal" at bounding box center [564, 230] width 55 height 15
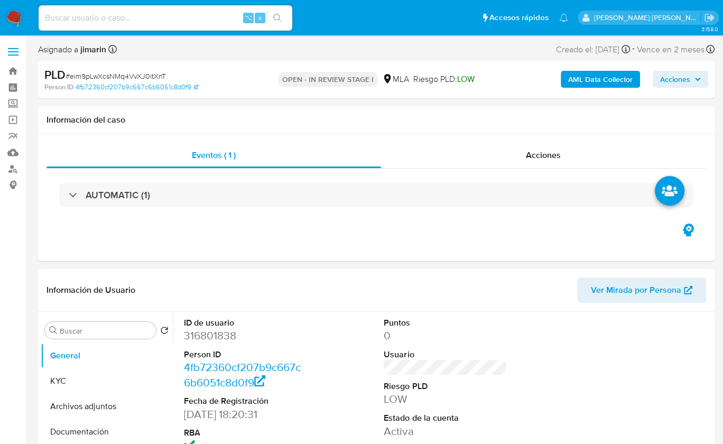
select select "10"
click at [134, 74] on span "# eim9pLwXcsNMq4VvXJ0itXnT" at bounding box center [116, 76] width 100 height 11
copy span "eim9pLwXcsNMq4VvXJ0itXnT"
click at [207, 331] on dd "316801838" at bounding box center [245, 335] width 123 height 15
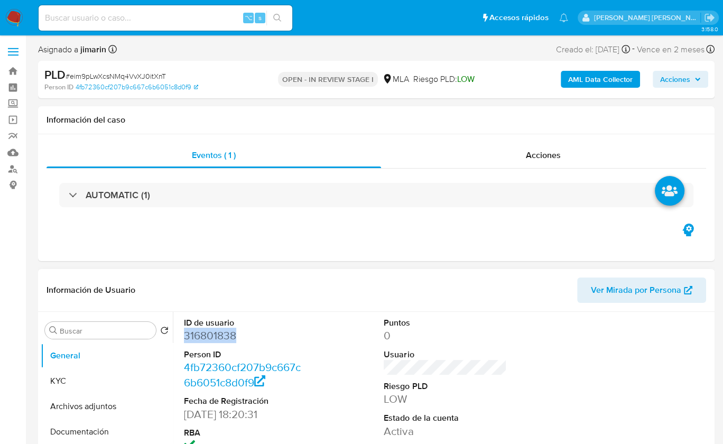
click at [208, 332] on dd "316801838" at bounding box center [245, 335] width 123 height 15
copy dd "316801838"
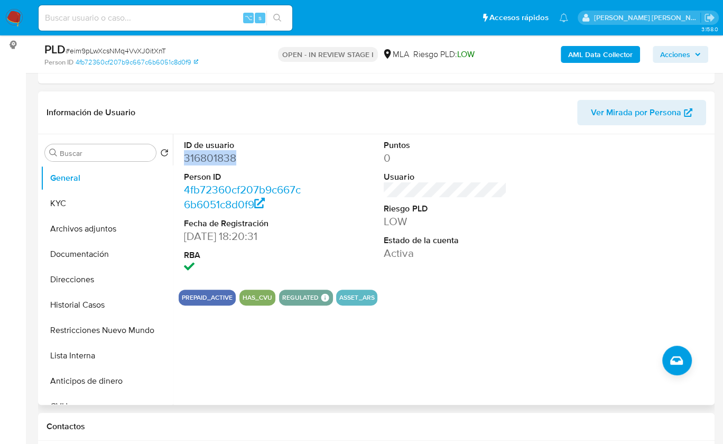
scroll to position [173, 0]
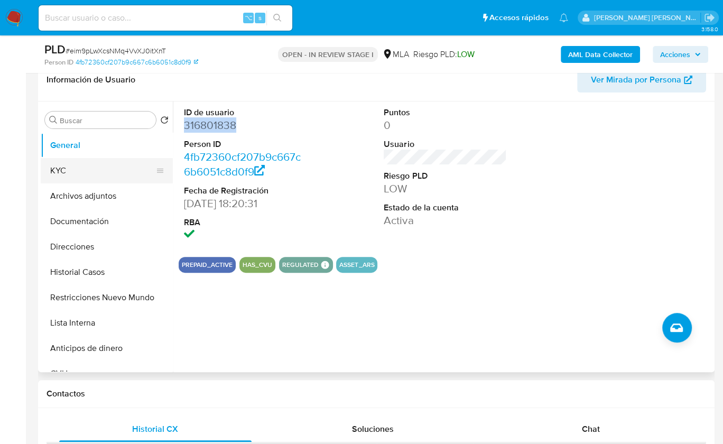
click at [57, 169] on button "KYC" at bounding box center [103, 170] width 124 height 25
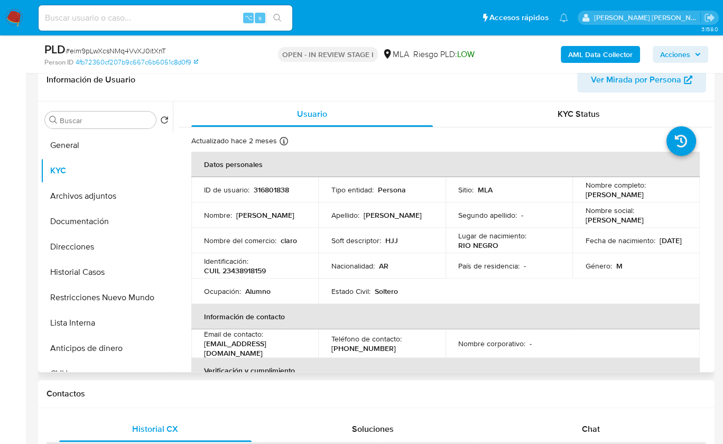
click at [247, 274] on p "CUIL 23438918159" at bounding box center [235, 271] width 62 height 10
copy p "23438918159"
click at [245, 272] on p "CUIL 23438918159" at bounding box center [235, 271] width 62 height 10
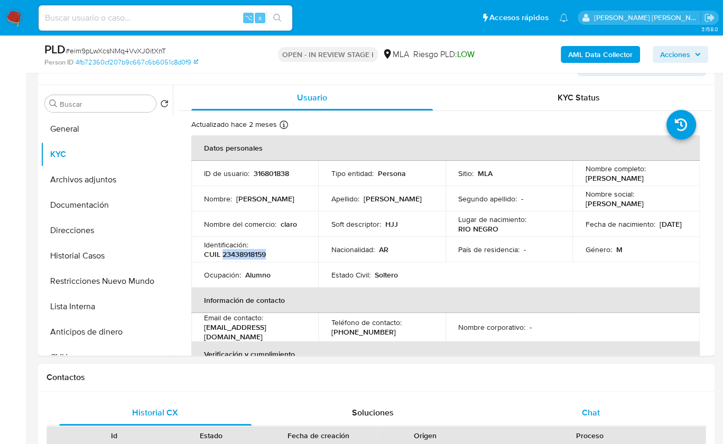
click at [609, 400] on div "Chat" at bounding box center [590, 412] width 192 height 25
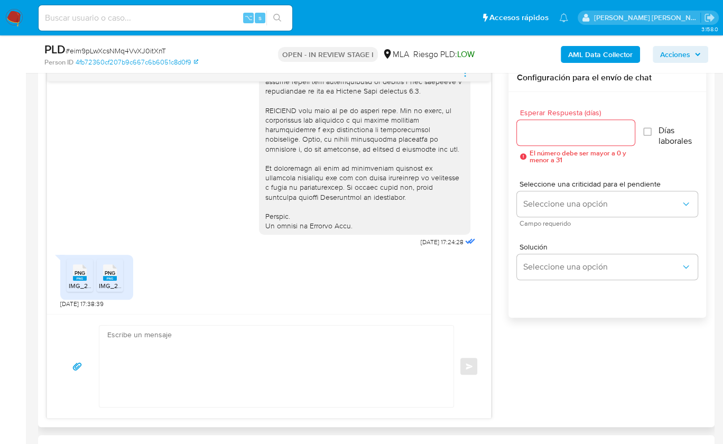
scroll to position [560, 0]
click at [80, 276] on rect at bounding box center [80, 277] width 14 height 5
click at [108, 273] on span "PNG" at bounding box center [110, 272] width 11 height 7
click at [238, 385] on textarea at bounding box center [273, 365] width 333 height 81
paste textarea "Lore , Ip dolorsi am con adipiscinge seddoeiusmo te in utlabo et Dolorem Aliq, …"
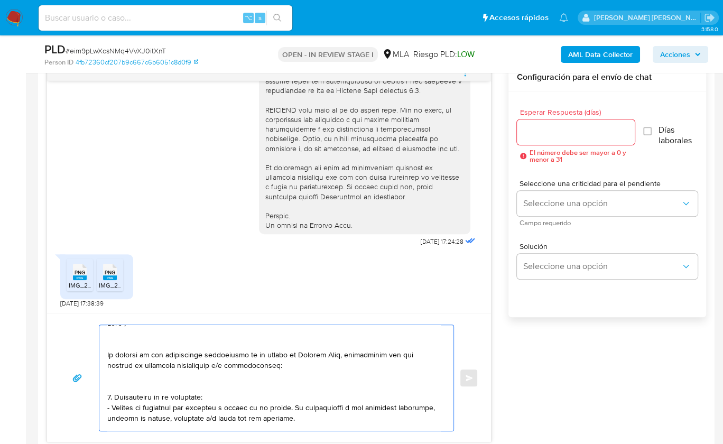
scroll to position [0, 0]
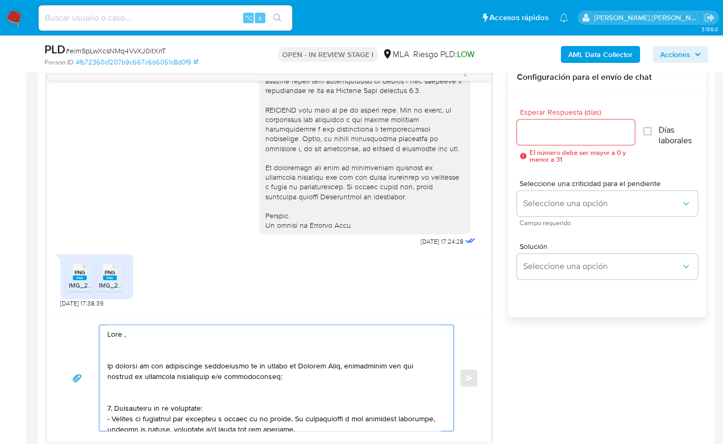
click at [122, 332] on textarea at bounding box center [273, 378] width 333 height 106
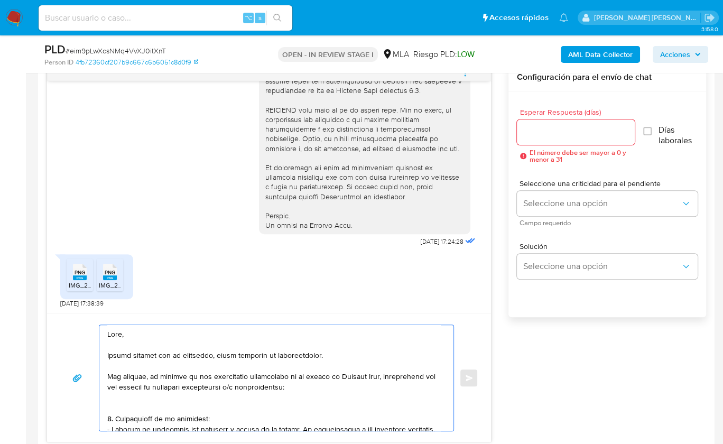
click at [344, 386] on textarea at bounding box center [273, 378] width 333 height 106
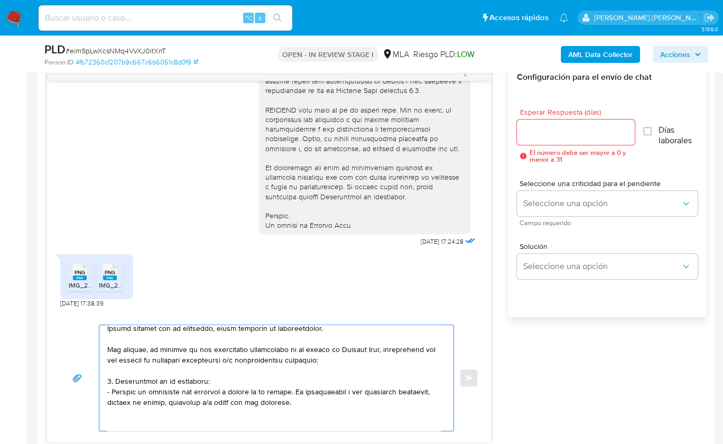
scroll to position [85, 0]
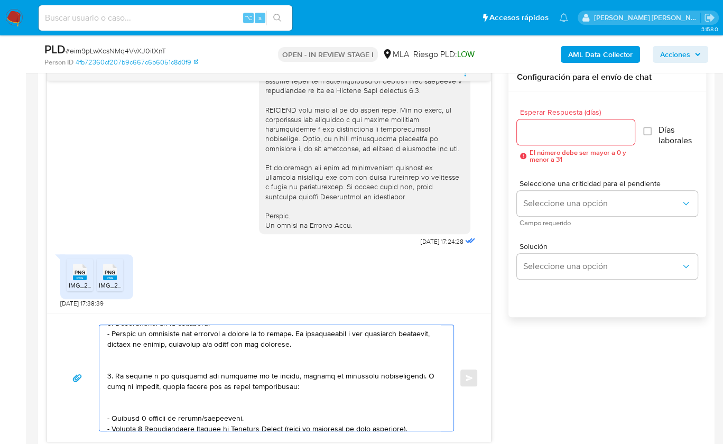
click at [118, 360] on textarea at bounding box center [273, 378] width 333 height 106
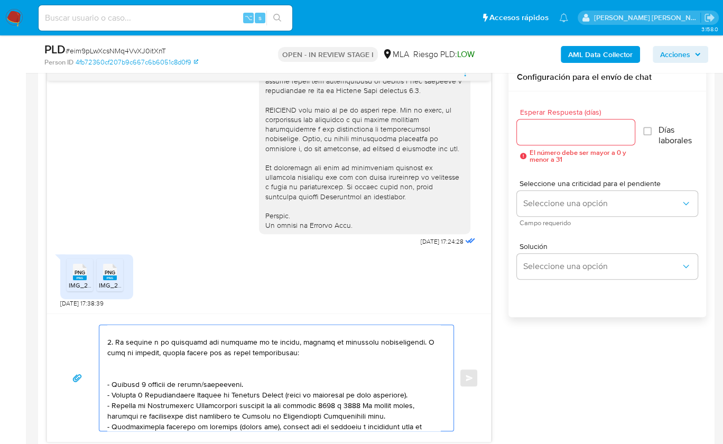
scroll to position [108, 0]
drag, startPoint x: 256, startPoint y: 392, endPoint x: 100, endPoint y: 339, distance: 164.5
click at [101, 339] on div at bounding box center [273, 378] width 349 height 106
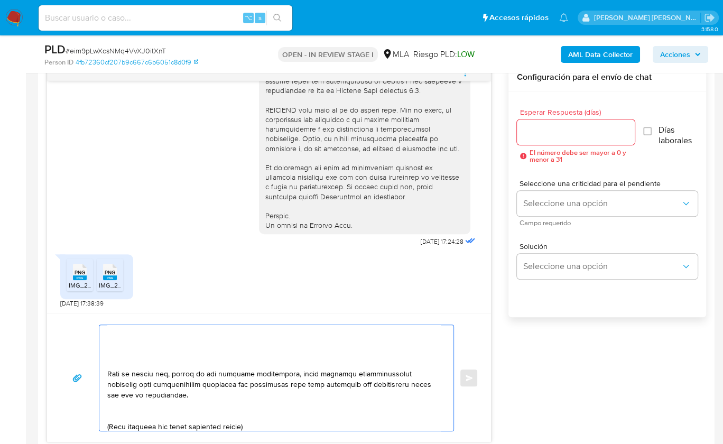
click at [125, 352] on textarea at bounding box center [273, 378] width 333 height 106
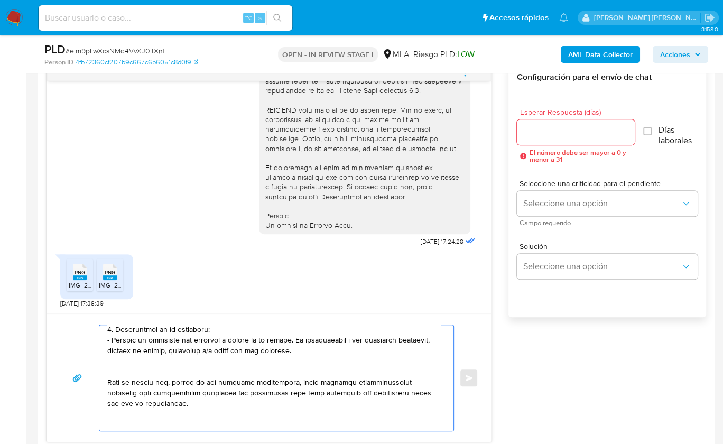
drag, startPoint x: 196, startPoint y: 373, endPoint x: 114, endPoint y: 324, distance: 95.9
click at [114, 325] on textarea at bounding box center [273, 378] width 333 height 106
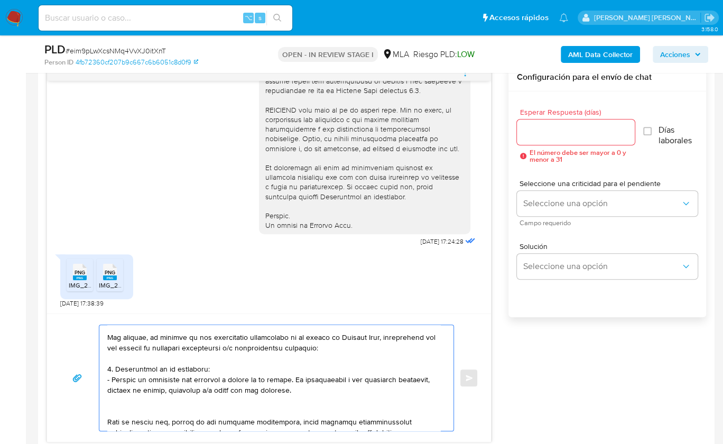
click at [151, 404] on textarea at bounding box center [273, 378] width 333 height 106
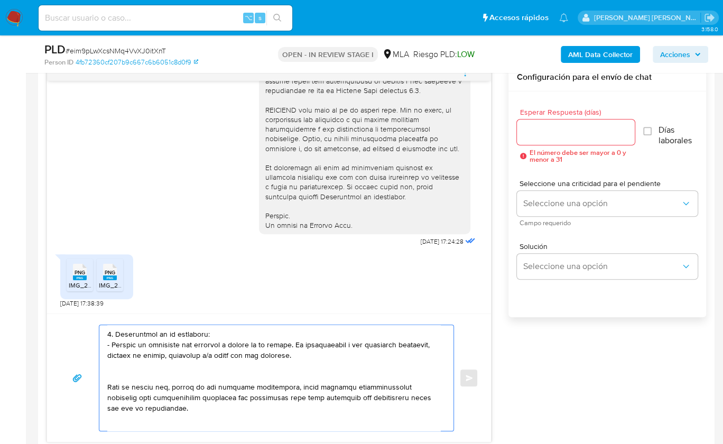
scroll to position [77, 0]
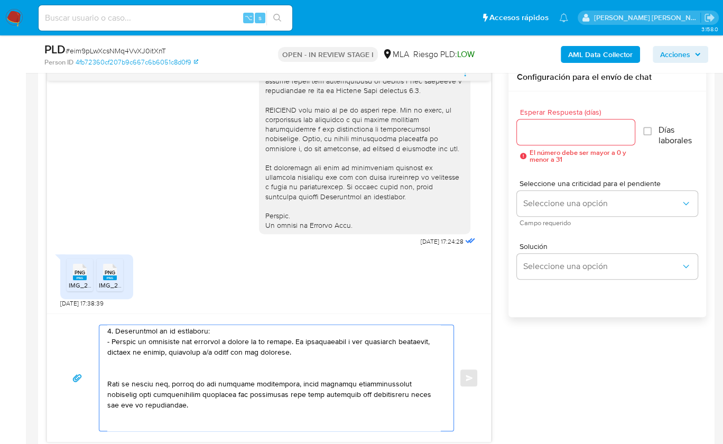
drag, startPoint x: 174, startPoint y: 388, endPoint x: 130, endPoint y: 362, distance: 50.6
click at [130, 362] on textarea at bounding box center [273, 378] width 333 height 106
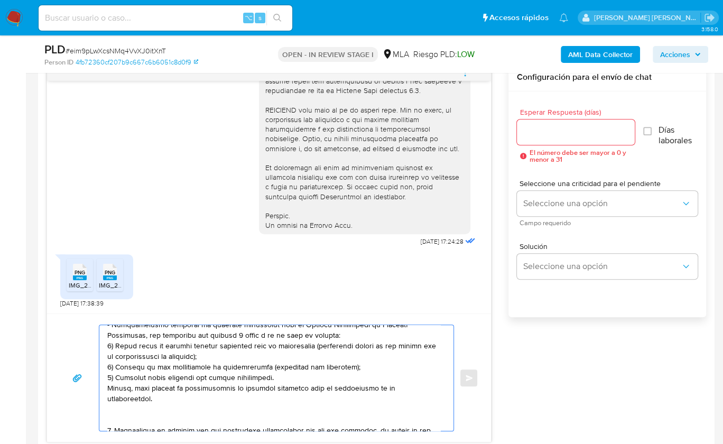
drag, startPoint x: 126, startPoint y: 369, endPoint x: 166, endPoint y: 398, distance: 49.9
click at [166, 398] on textarea at bounding box center [273, 378] width 333 height 106
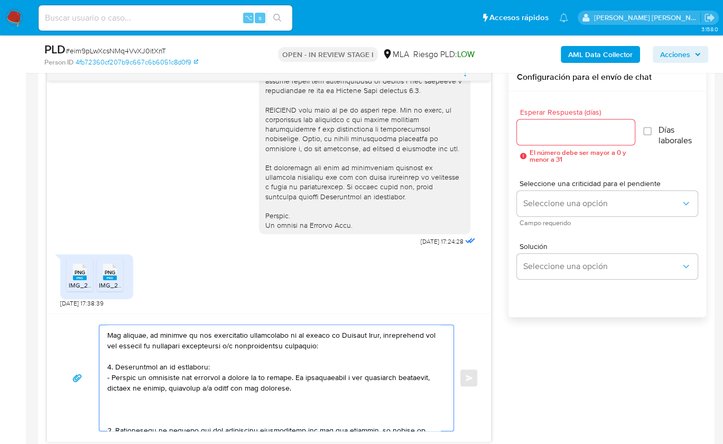
click at [121, 411] on textarea at bounding box center [273, 378] width 333 height 106
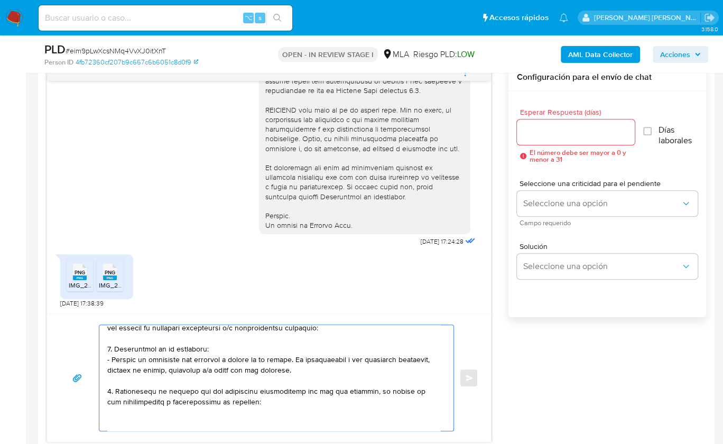
scroll to position [61, 0]
click at [110, 388] on textarea at bounding box center [273, 378] width 333 height 106
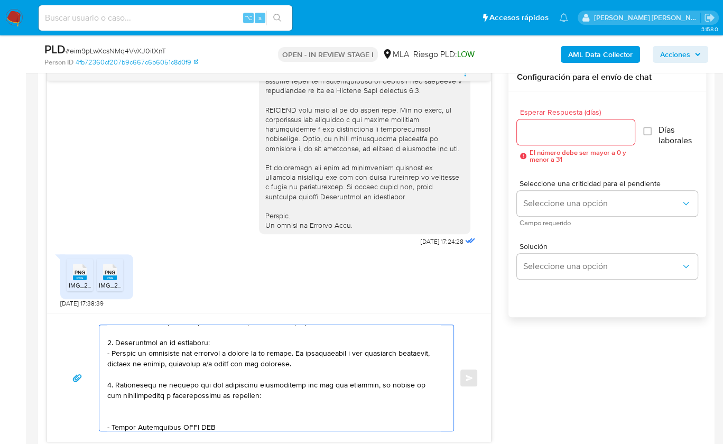
click at [109, 415] on textarea at bounding box center [273, 378] width 333 height 106
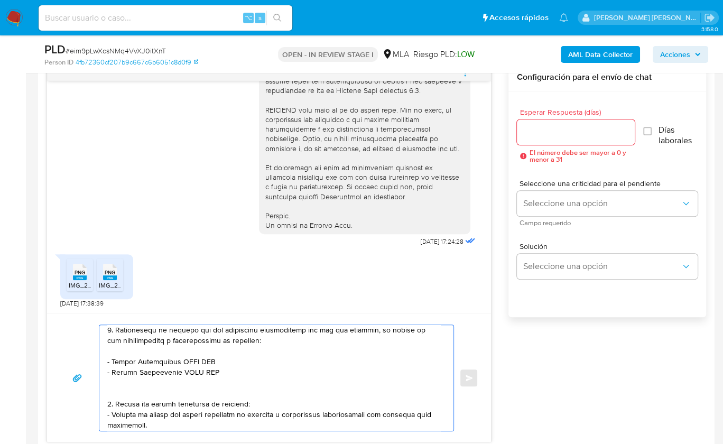
scroll to position [117, 0]
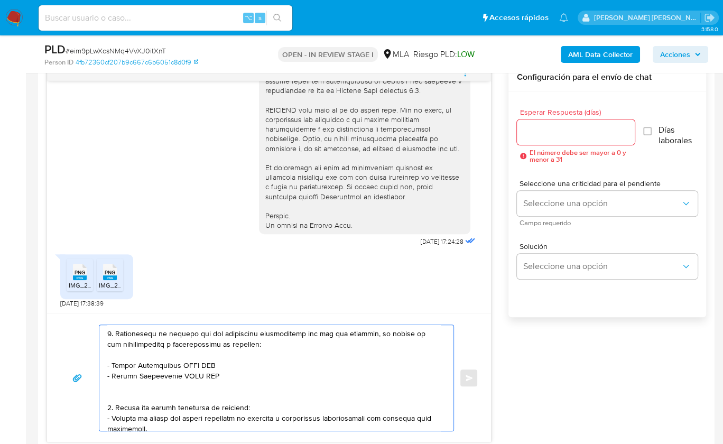
drag, startPoint x: 111, startPoint y: 363, endPoint x: 178, endPoint y: 365, distance: 67.1
click at [178, 365] on textarea at bounding box center [273, 378] width 333 height 106
paste textarea "SAHIORA SA"
click at [180, 362] on textarea at bounding box center [273, 378] width 333 height 106
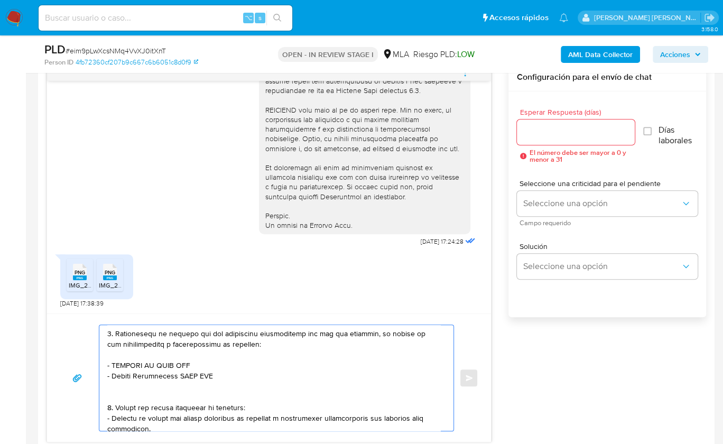
paste textarea "30692319628"
drag, startPoint x: 111, startPoint y: 375, endPoint x: 177, endPoint y: 375, distance: 66.0
click at [177, 375] on textarea at bounding box center [273, 378] width 333 height 106
paste textarea "Sofia Lujan Angeloni"
click at [205, 372] on textarea at bounding box center [273, 378] width 333 height 106
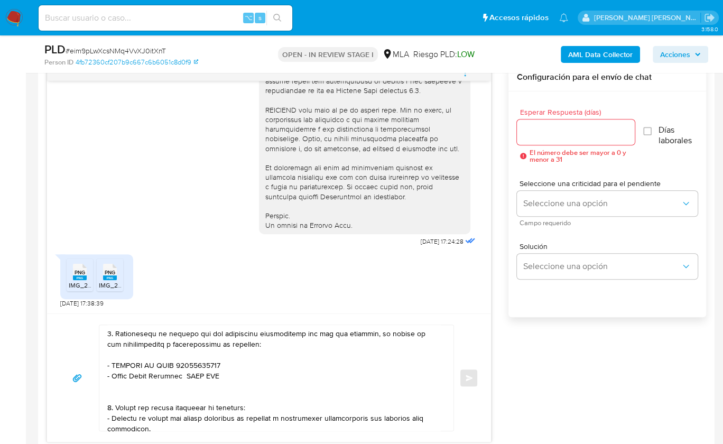
click at [205, 372] on textarea at bounding box center [273, 378] width 333 height 106
paste textarea "27446645450"
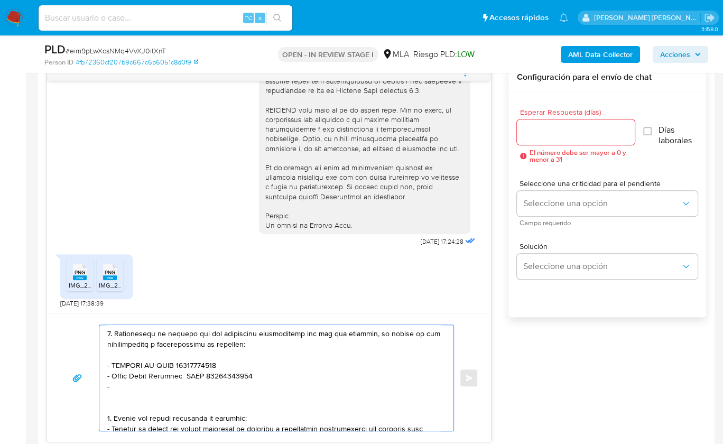
paste textarea "Patricia Beatriz Sandoval"
paste textarea "27282135529"
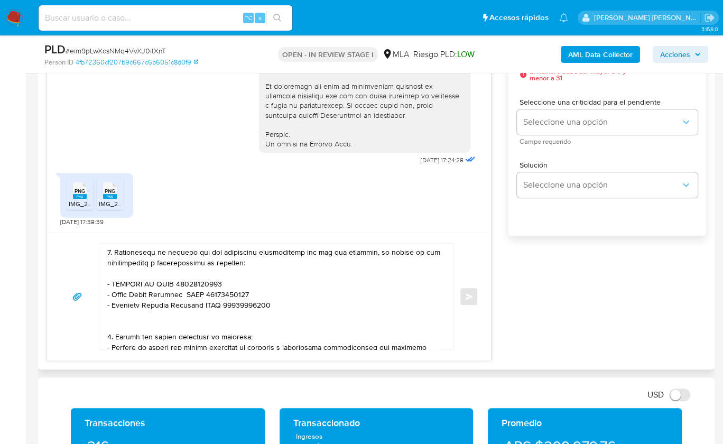
scroll to position [644, 0]
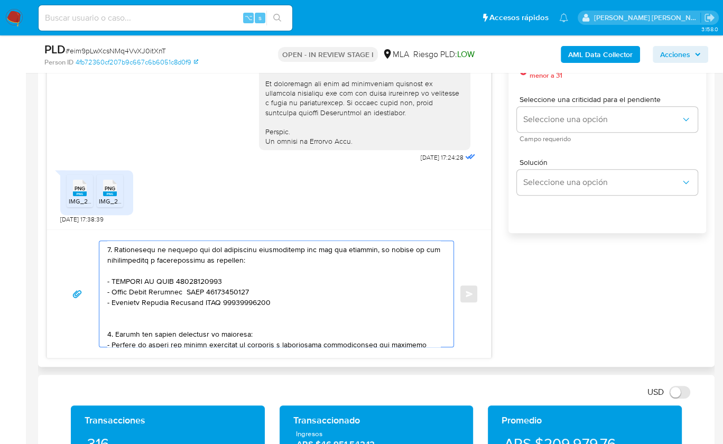
click at [127, 319] on textarea at bounding box center [273, 294] width 333 height 106
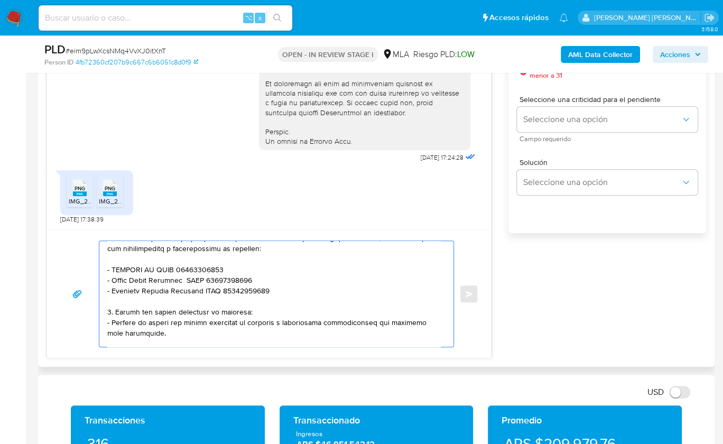
scroll to position [133, 0]
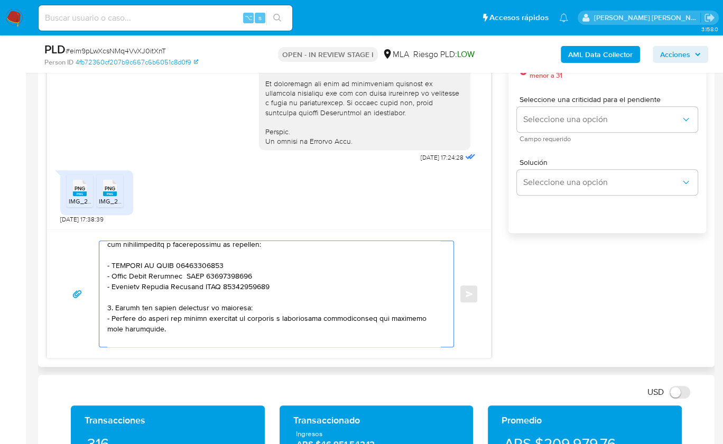
drag, startPoint x: 148, startPoint y: 332, endPoint x: 106, endPoint y: 306, distance: 49.7
click at [106, 306] on div at bounding box center [273, 294] width 349 height 106
paste textarea "3. Notamos un incremento en tu operatoria e ingresos en noviembre 2024. ¿Podría…"
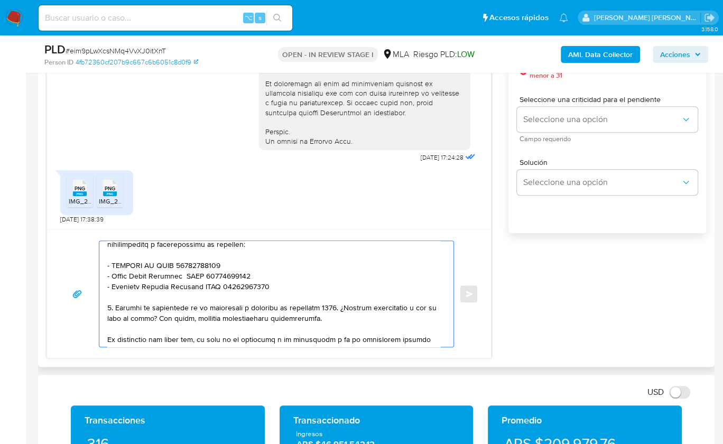
click at [305, 307] on textarea at bounding box center [273, 294] width 333 height 106
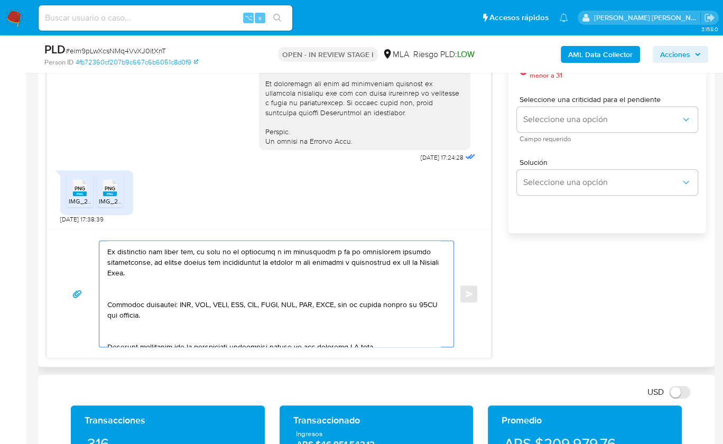
scroll to position [236, 0]
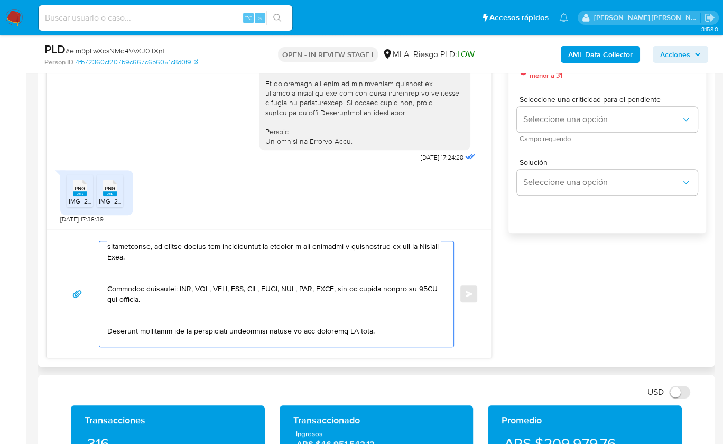
click at [143, 277] on textarea at bounding box center [273, 294] width 333 height 106
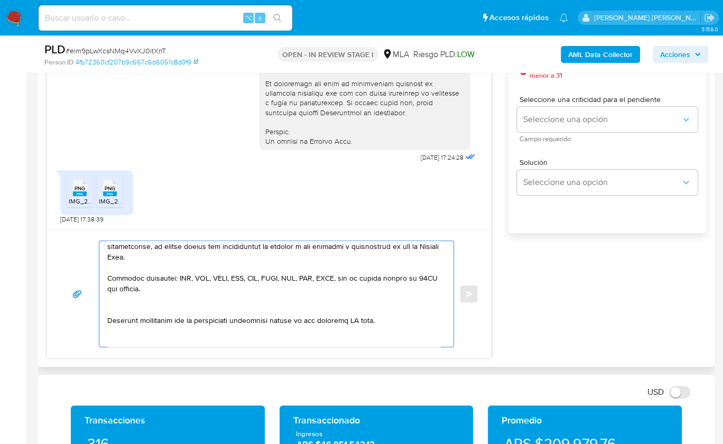
click at [124, 310] on textarea at bounding box center [273, 294] width 333 height 106
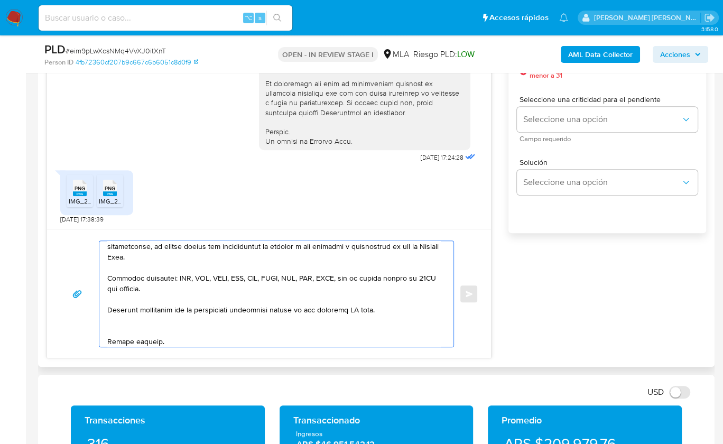
click at [357, 308] on textarea at bounding box center [273, 294] width 333 height 106
click at [138, 320] on textarea at bounding box center [273, 294] width 333 height 106
click at [125, 332] on textarea at bounding box center [273, 294] width 333 height 106
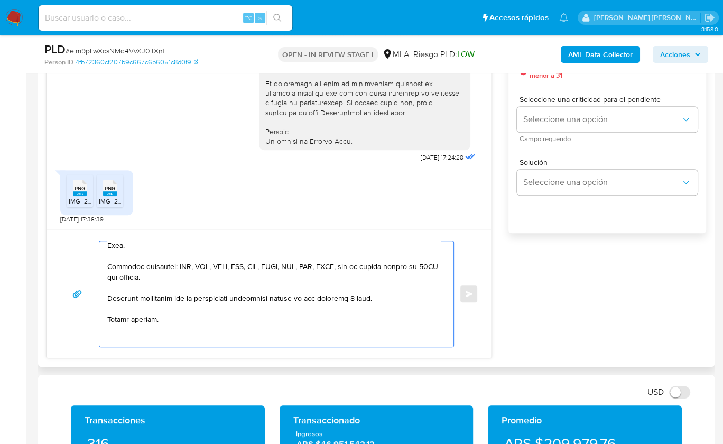
scroll to position [251, 0]
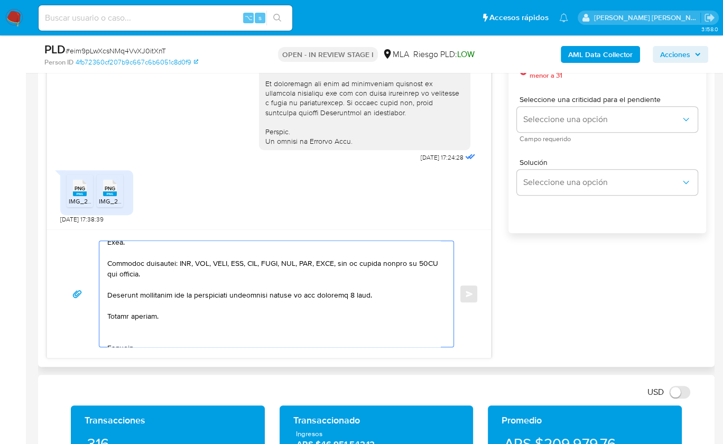
click at [111, 334] on textarea at bounding box center [273, 294] width 333 height 106
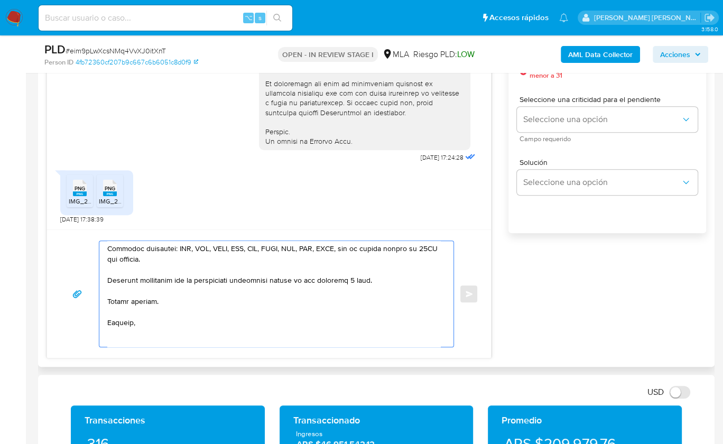
scroll to position [267, 0]
click at [116, 330] on textarea at bounding box center [273, 294] width 333 height 106
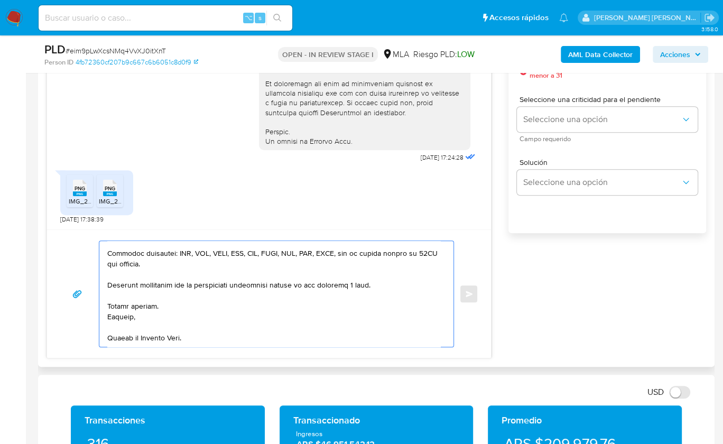
click at [137, 338] on textarea at bounding box center [273, 294] width 333 height 106
drag, startPoint x: 373, startPoint y: 282, endPoint x: 316, endPoint y: 283, distance: 57.1
click at [316, 283] on textarea at bounding box center [273, 294] width 333 height 106
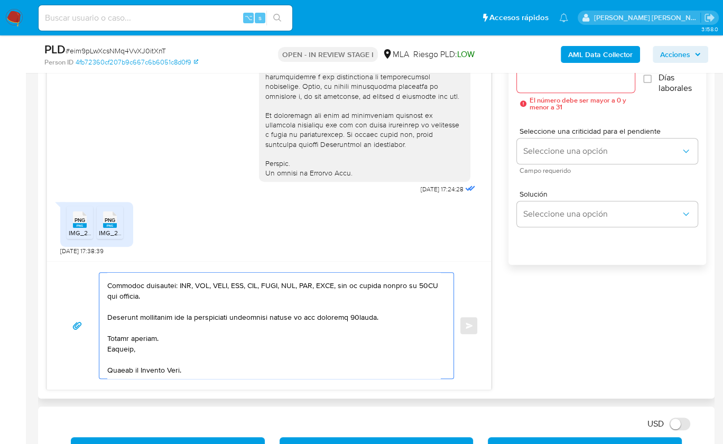
scroll to position [450, 0]
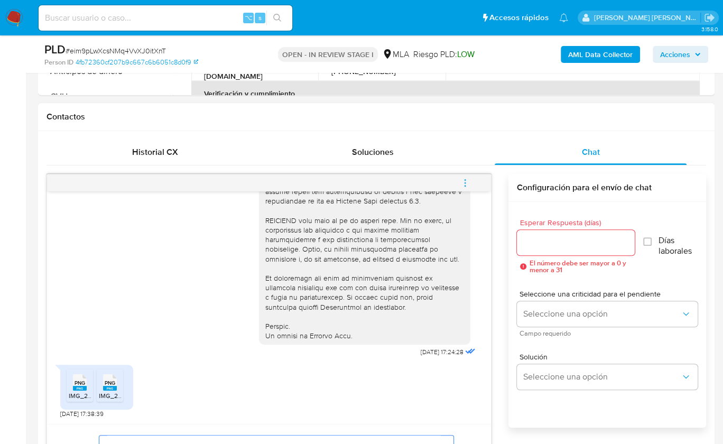
type textarea "Hola, Muchas gracias por tu respuesta, hemos recibido tu documentación. Sin emb…"
click at [567, 244] on input "Esperar Respuesta (días)" at bounding box center [576, 243] width 118 height 14
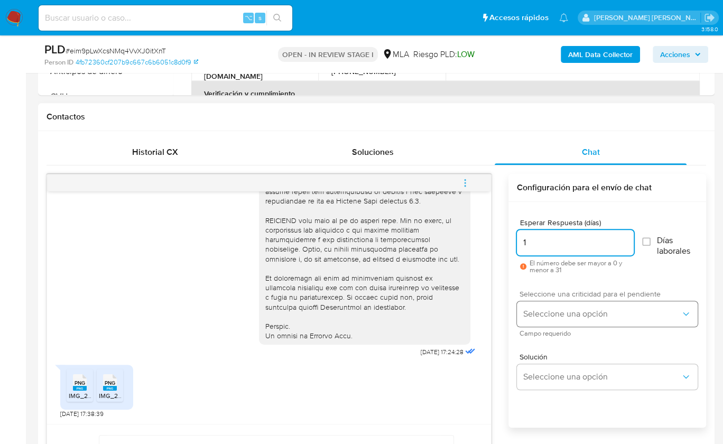
type input "1"
click at [552, 301] on button "Seleccione una opción" at bounding box center [607, 313] width 181 height 25
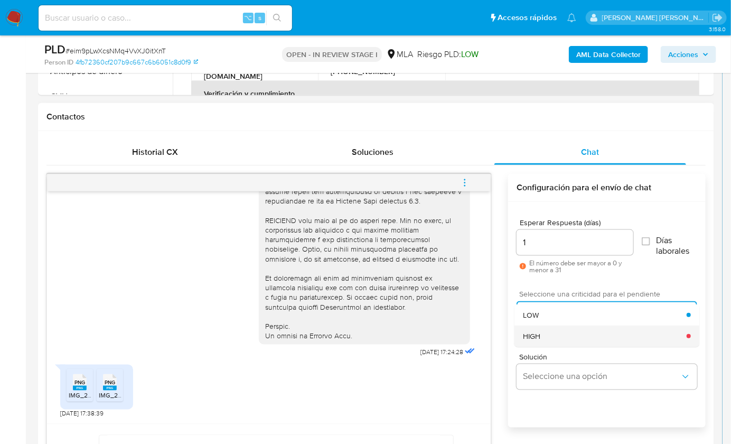
click at [557, 331] on div "HIGH" at bounding box center [605, 335] width 164 height 21
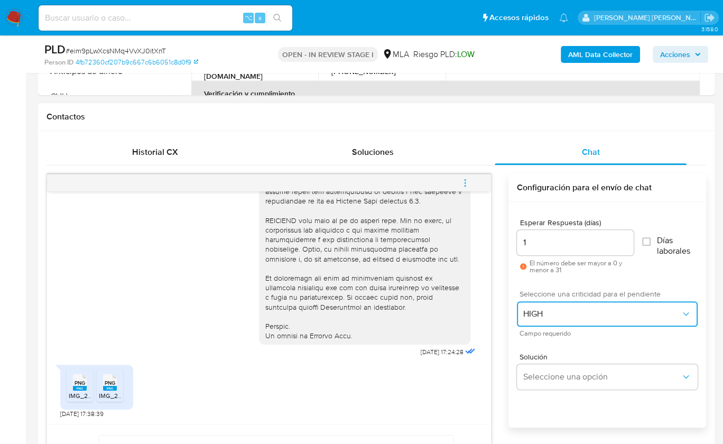
scroll to position [625, 0]
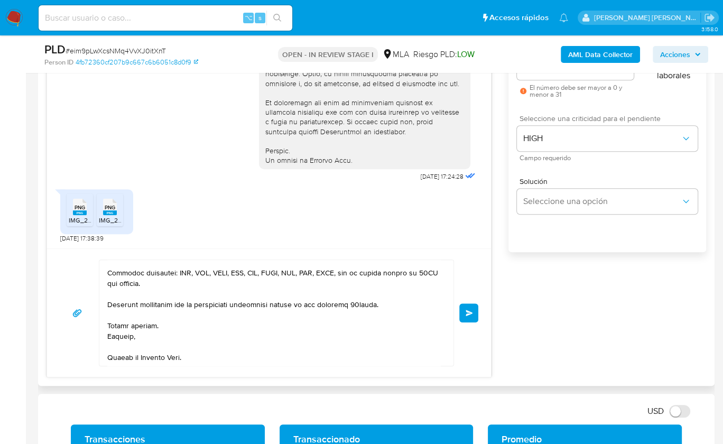
click at [462, 304] on button "Enviar" at bounding box center [468, 312] width 19 height 19
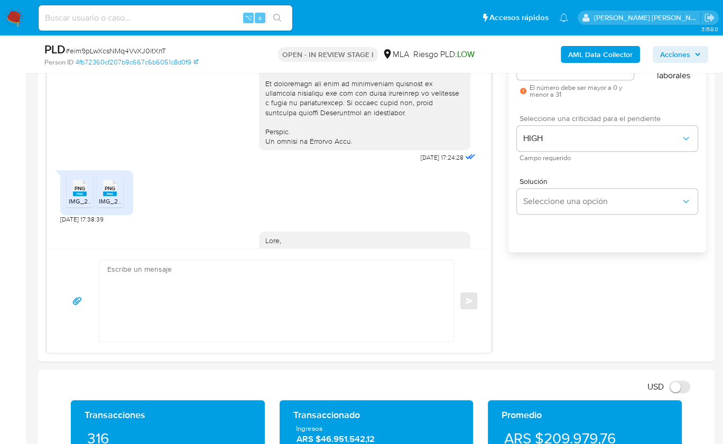
scroll to position [868, 0]
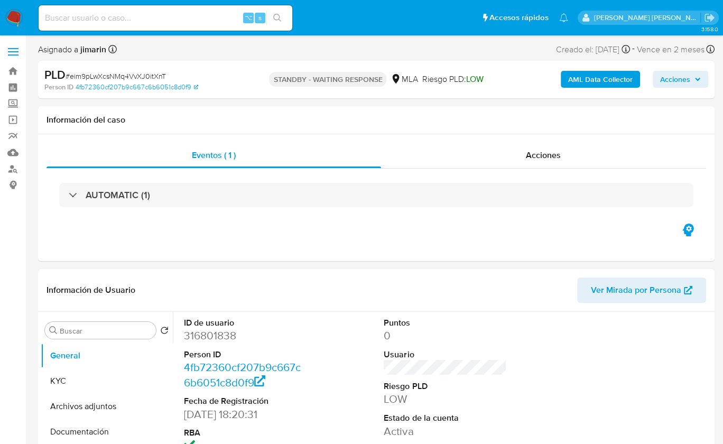
select select "10"
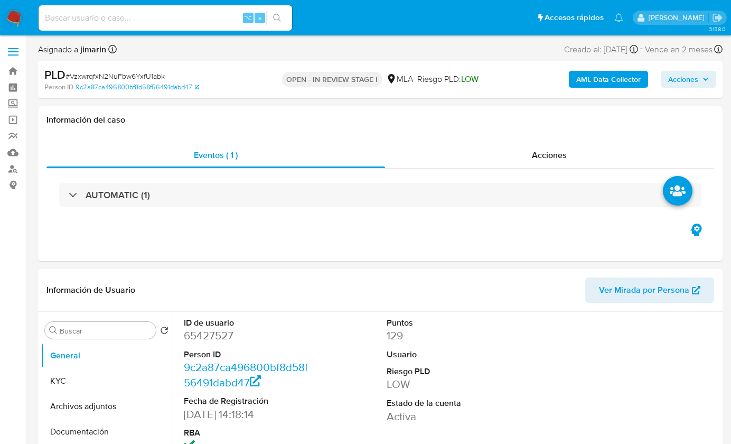
select select "10"
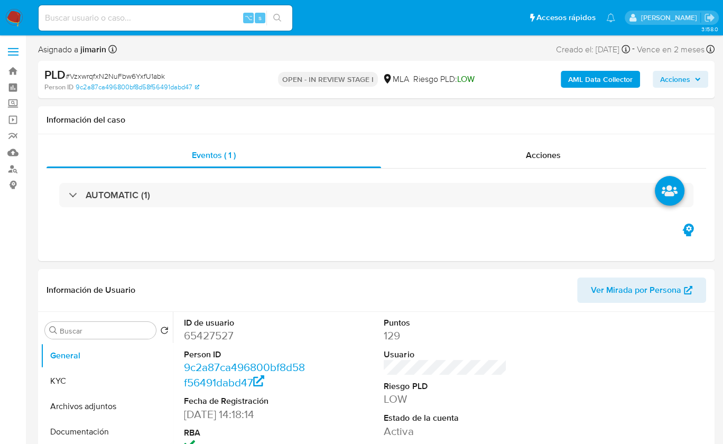
click at [122, 74] on span "# VzxwrqfxN2NuFbw6YxfU1abk" at bounding box center [115, 76] width 99 height 11
click at [121, 74] on span "# VzxwrqfxN2NuFbw6YxfU1abk" at bounding box center [115, 76] width 99 height 11
copy span "VzxwrqfxN2NuFbw6YxfU1abk"
click at [203, 332] on dd "65427527" at bounding box center [245, 335] width 123 height 15
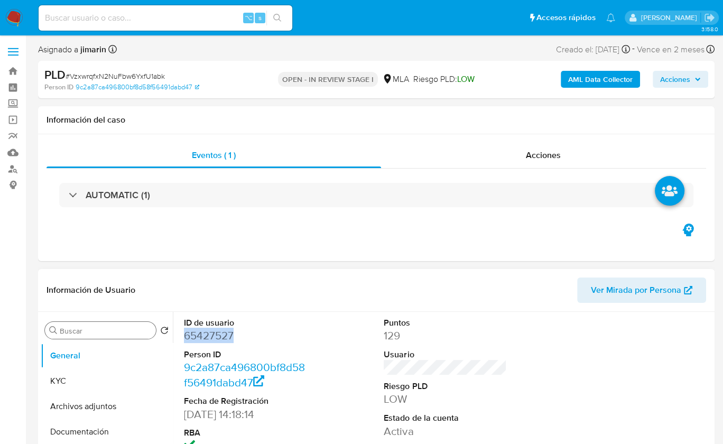
copy dd "65427527"
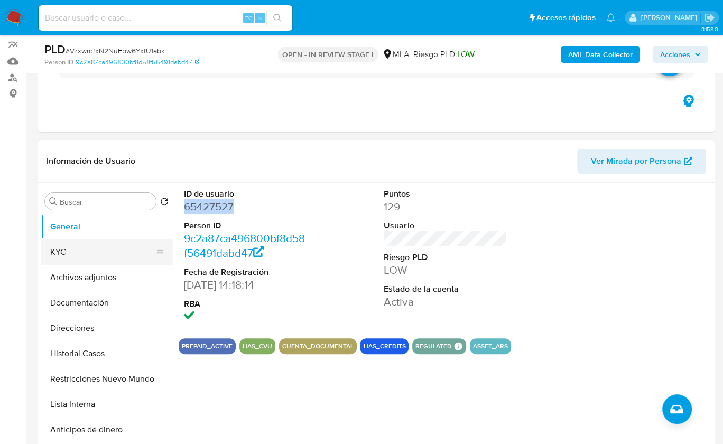
click at [74, 251] on button "KYC" at bounding box center [103, 251] width 124 height 25
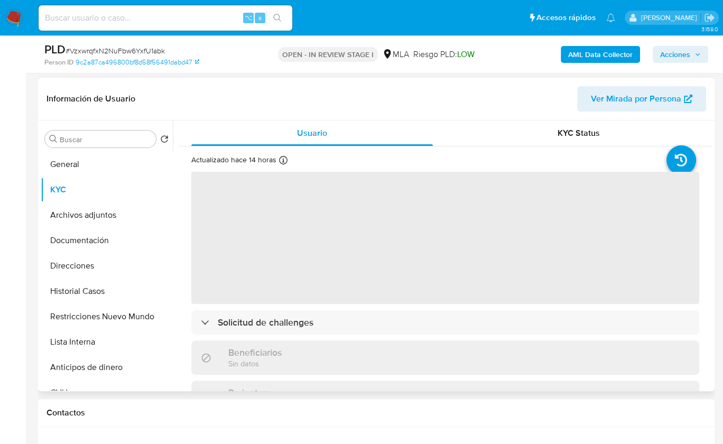
scroll to position [152, 0]
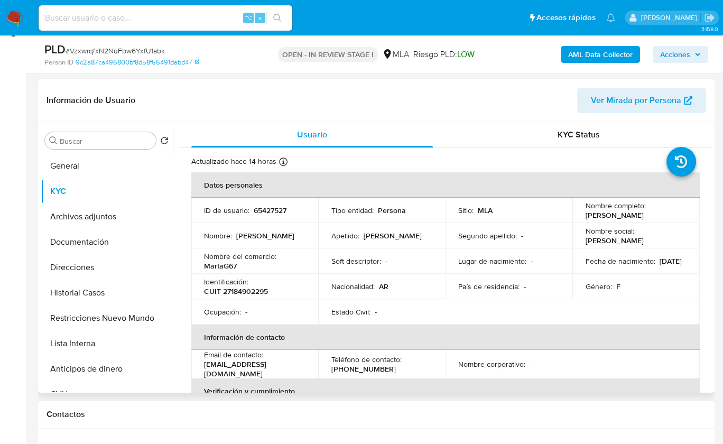
click at [248, 289] on p "CUIT 27184902295" at bounding box center [236, 291] width 64 height 10
copy p "27184902295"
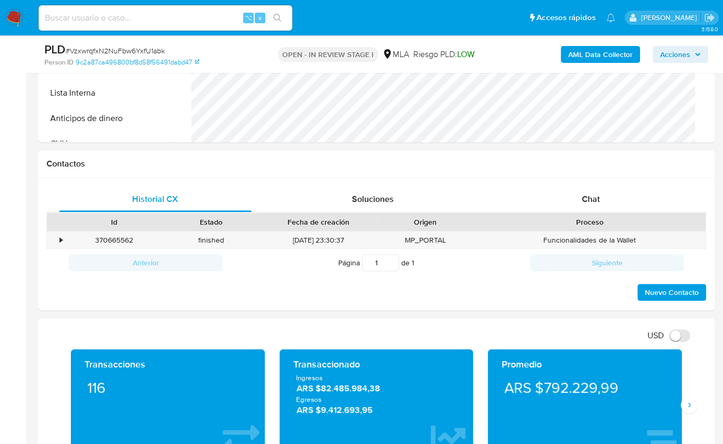
scroll to position [438, 0]
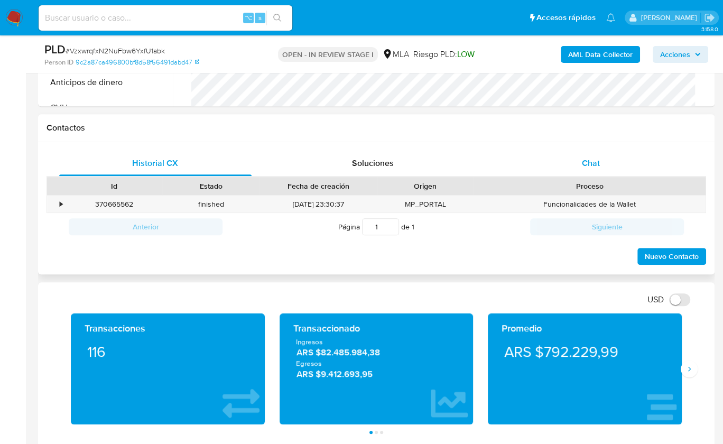
click at [599, 162] on span "Chat" at bounding box center [591, 163] width 18 height 12
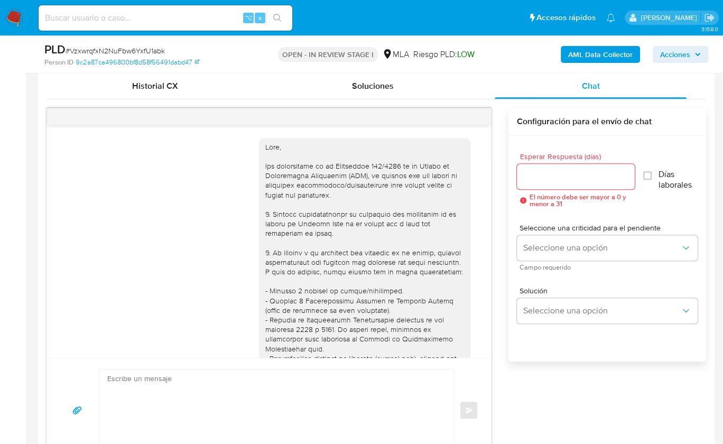
scroll to position [476, 0]
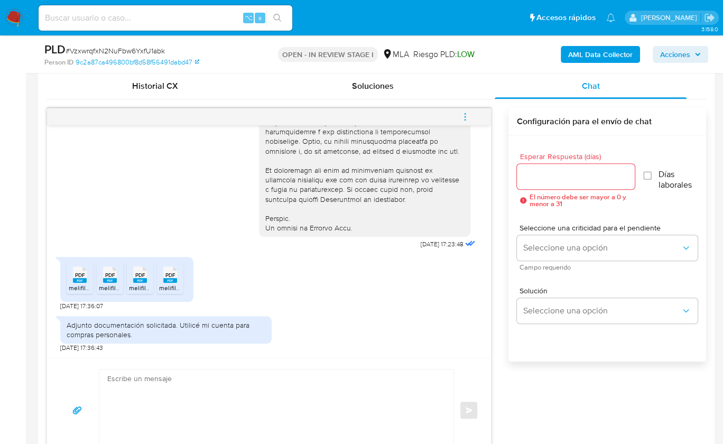
click at [81, 278] on rect at bounding box center [80, 280] width 14 height 5
click at [114, 278] on rect at bounding box center [110, 280] width 14 height 5
click at [139, 276] on span "PDF" at bounding box center [140, 275] width 10 height 7
click at [171, 276] on span "PDF" at bounding box center [170, 275] width 10 height 7
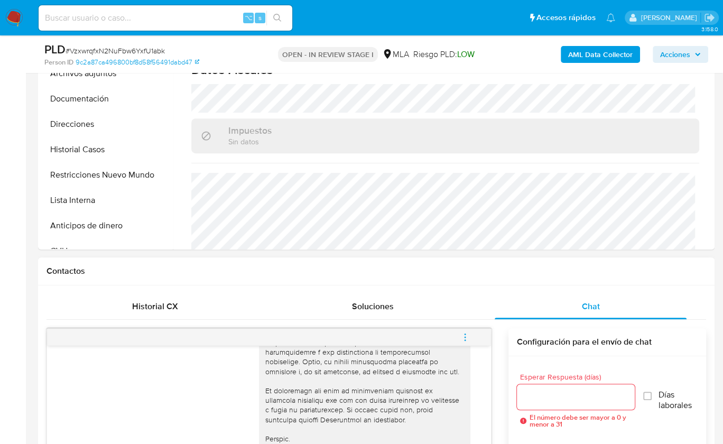
scroll to position [160, 0]
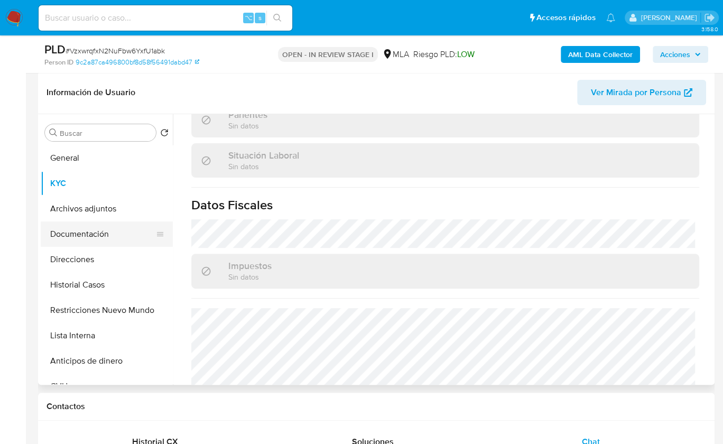
click at [101, 233] on button "Documentación" at bounding box center [103, 233] width 124 height 25
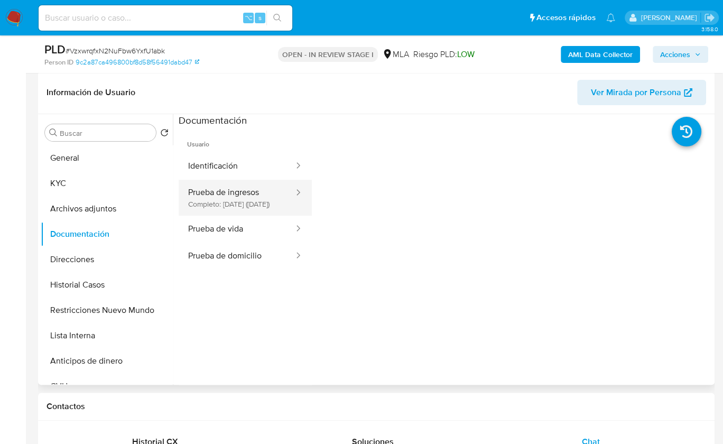
click at [228, 201] on button "Prueba de ingresos Completo: 25/08/2021 (hace 4 años)" at bounding box center [237, 198] width 116 height 36
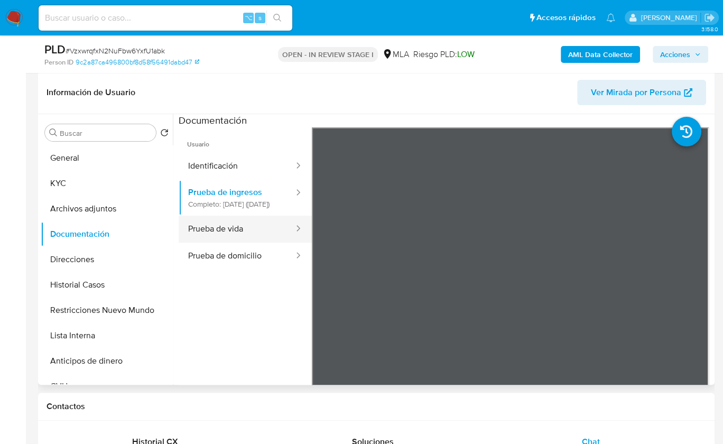
click at [234, 242] on button "Prueba de vida" at bounding box center [237, 229] width 116 height 27
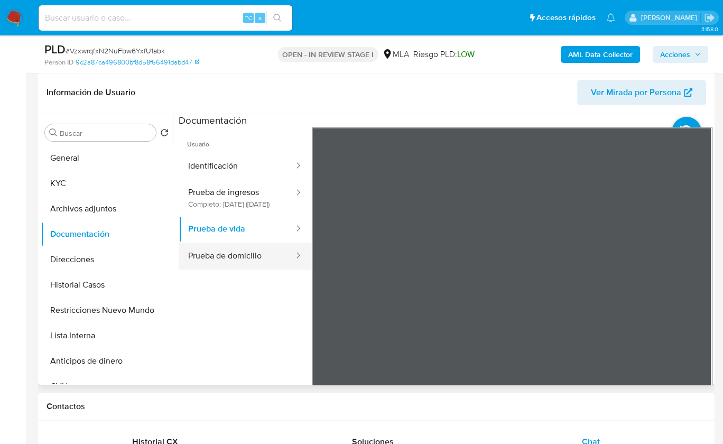
click at [238, 269] on button "Prueba de domicilio" at bounding box center [237, 255] width 116 height 27
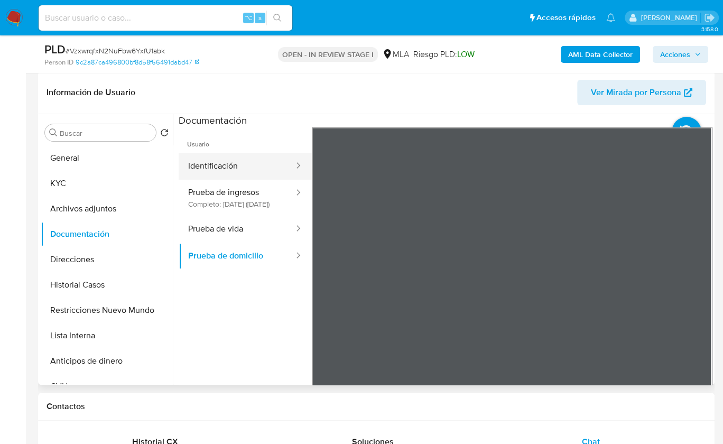
click at [237, 170] on button "Identificación" at bounding box center [237, 166] width 116 height 27
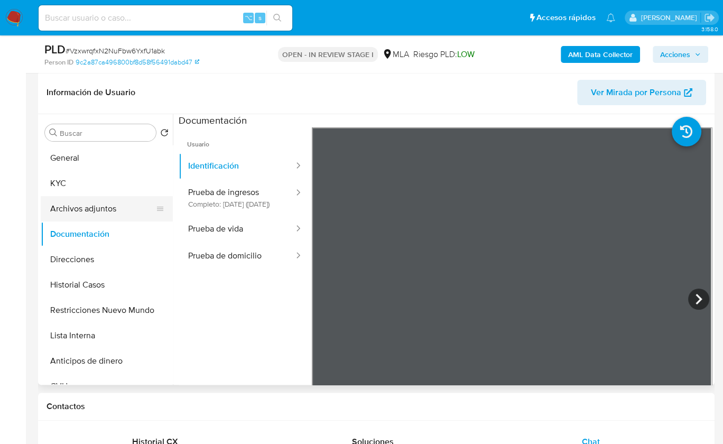
click at [121, 207] on button "Archivos adjuntos" at bounding box center [103, 208] width 124 height 25
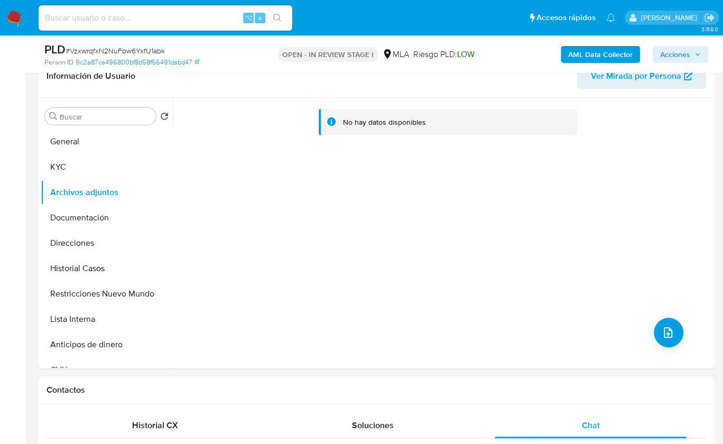
scroll to position [176, 0]
click at [77, 172] on button "KYC" at bounding box center [103, 167] width 124 height 25
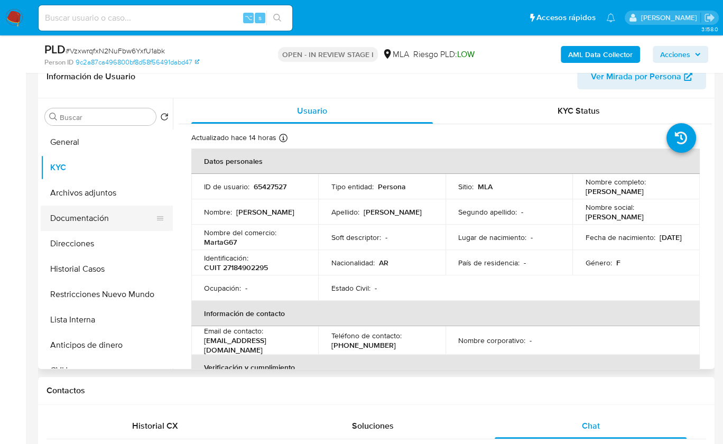
click at [86, 220] on button "Documentación" at bounding box center [103, 217] width 124 height 25
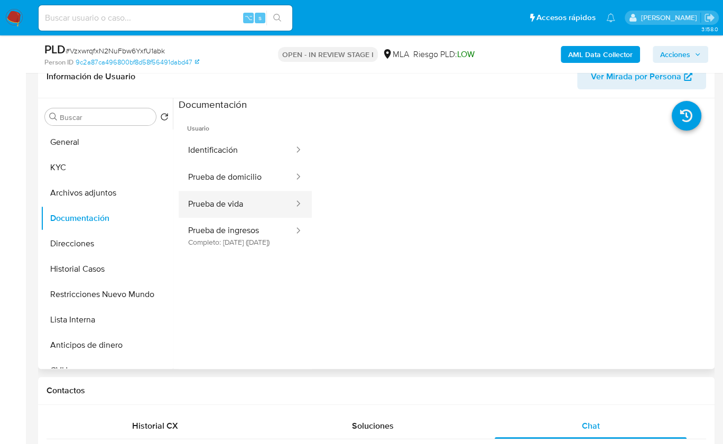
click at [235, 210] on button "Prueba de vida" at bounding box center [237, 204] width 116 height 27
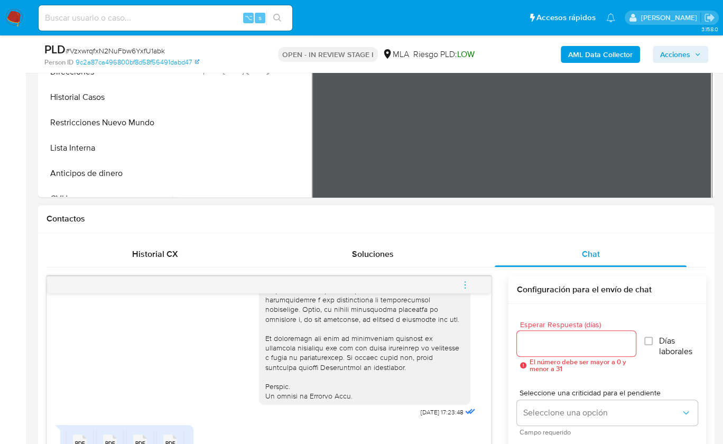
scroll to position [612, 0]
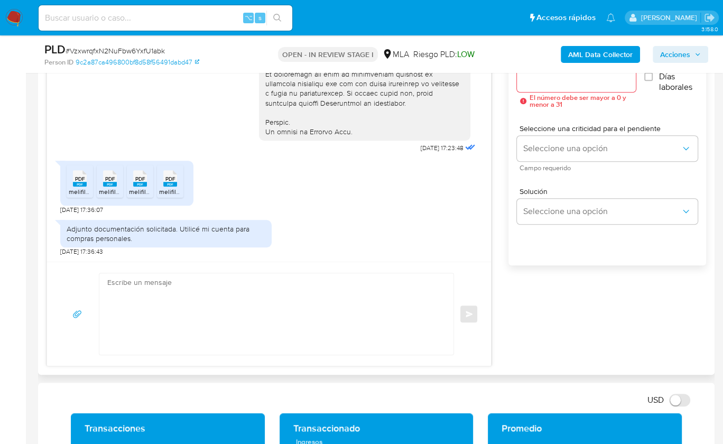
click at [299, 300] on textarea at bounding box center [273, 313] width 333 height 81
paste textarea "Hola, ¡Muchas gracias por tu respuesta! Confirmamos la recepción de la document…"
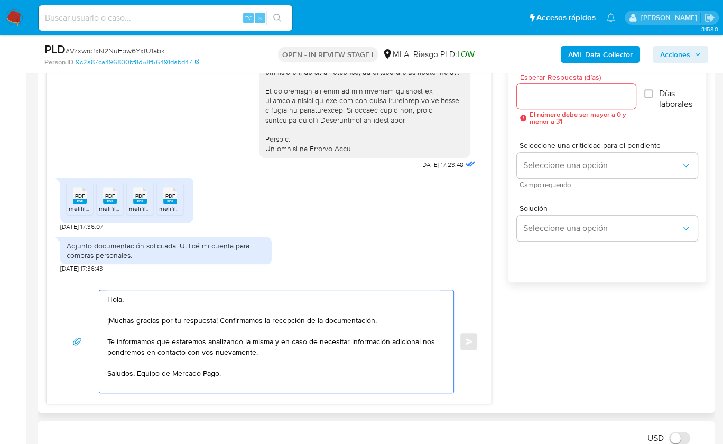
scroll to position [593, 0]
type textarea "Hola, ¡Muchas gracias por tu respuesta! Confirmamos la recepción de la document…"
click at [547, 105] on div at bounding box center [576, 97] width 119 height 25
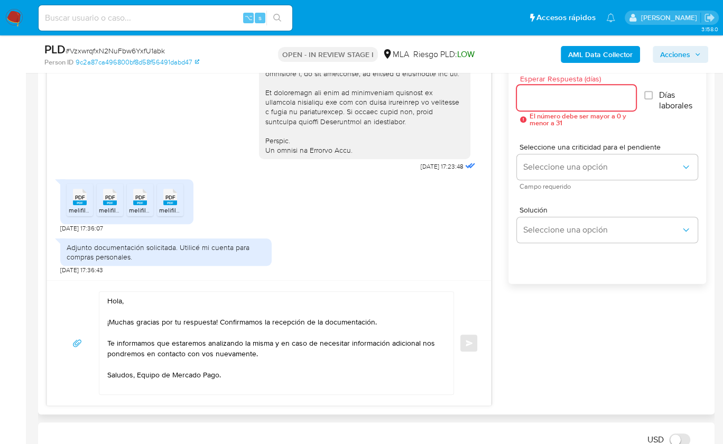
click at [549, 100] on input "Esperar Respuesta (días)" at bounding box center [576, 98] width 119 height 14
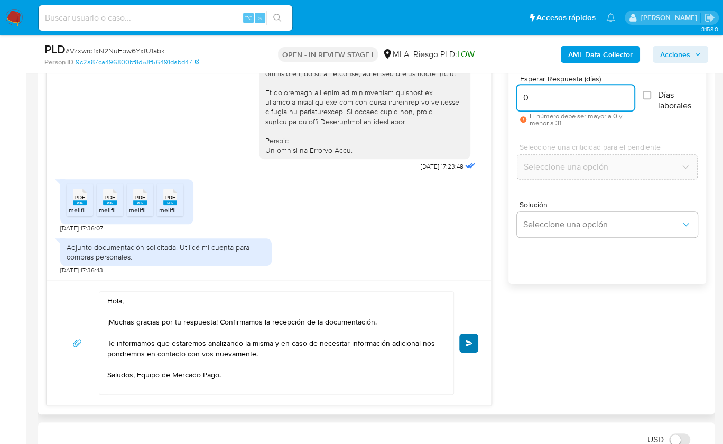
type input "0"
click at [476, 344] on button "Enviar" at bounding box center [468, 342] width 19 height 19
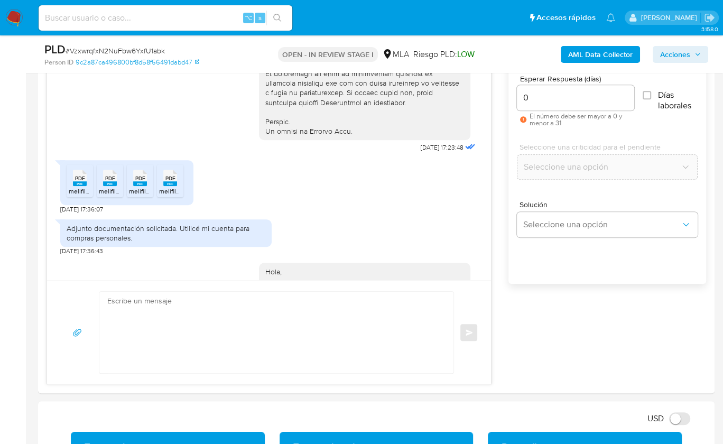
scroll to position [603, 0]
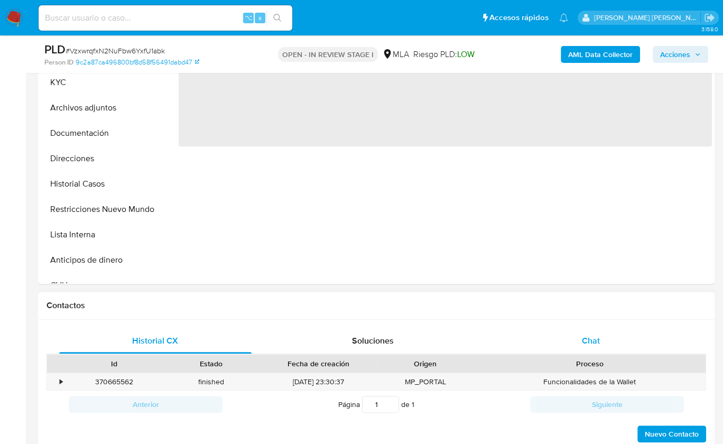
click at [598, 341] on span "Chat" at bounding box center [591, 340] width 18 height 12
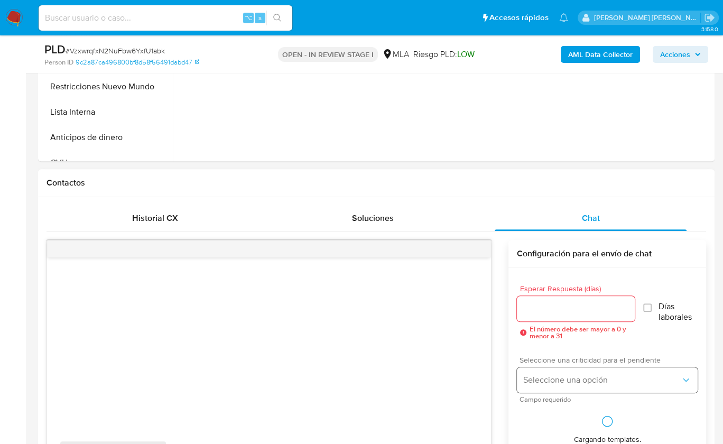
scroll to position [457, 0]
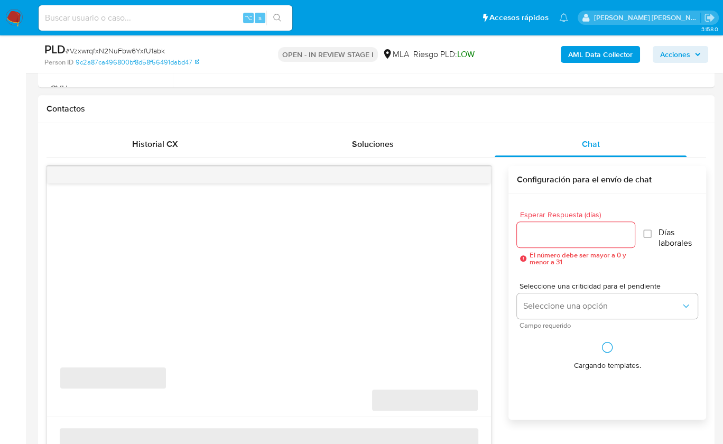
select select "10"
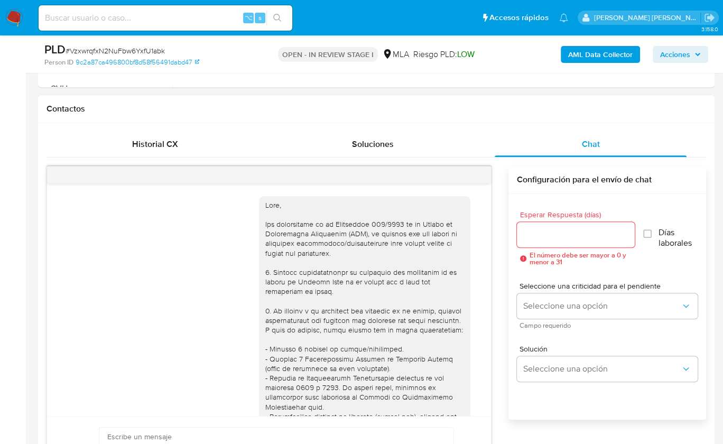
scroll to position [603, 0]
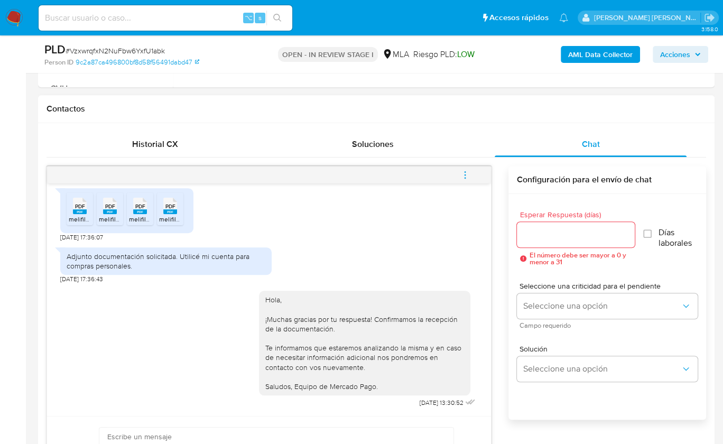
click at [478, 170] on button "menu-action" at bounding box center [464, 174] width 35 height 25
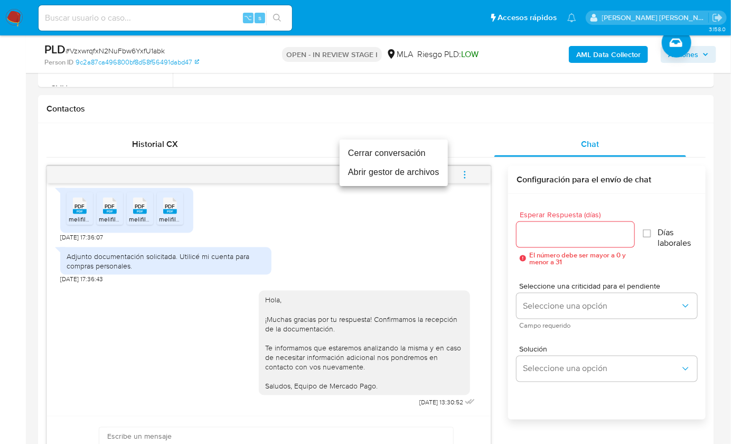
click at [406, 156] on li "Cerrar conversación" at bounding box center [394, 153] width 108 height 19
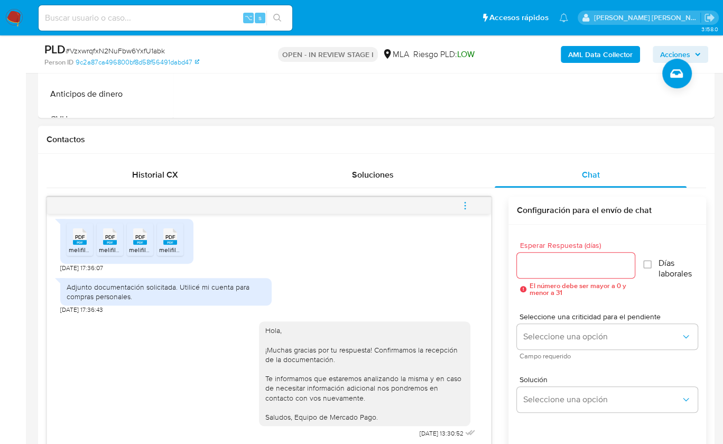
scroll to position [269, 0]
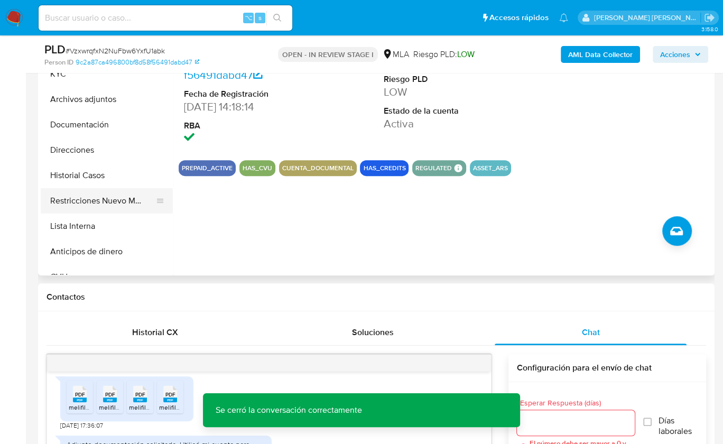
click at [127, 197] on button "Restricciones Nuevo Mundo" at bounding box center [103, 200] width 124 height 25
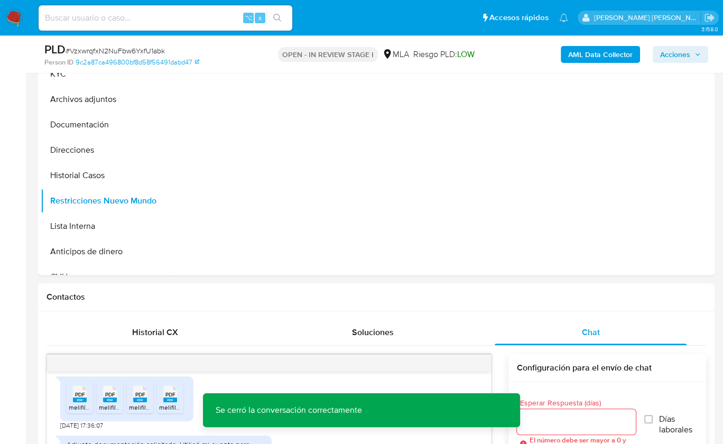
click at [594, 50] on b "AML Data Collector" at bounding box center [600, 54] width 64 height 17
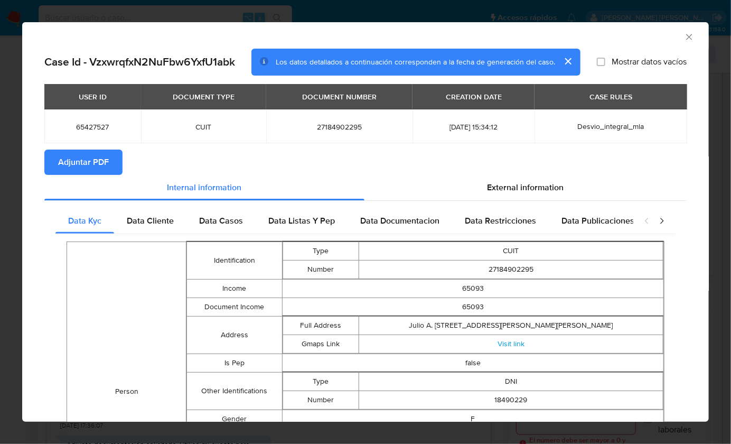
click at [101, 156] on span "Adjuntar PDF" at bounding box center [83, 162] width 51 height 23
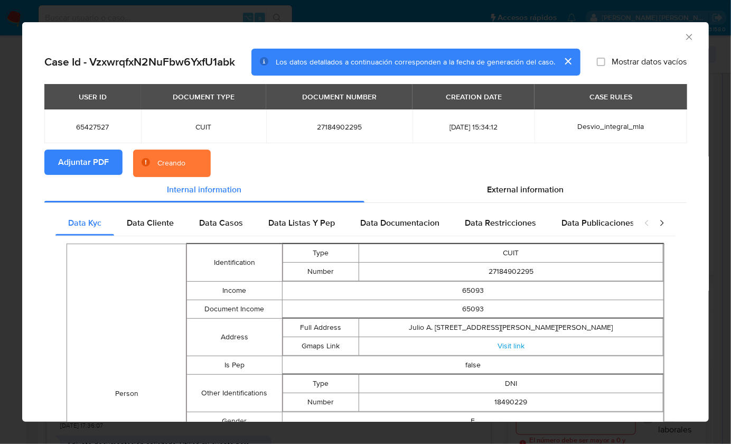
click at [490, 158] on section "Adjuntar PDF Creando" at bounding box center [365, 162] width 642 height 27
click at [647, 36] on div "AML Data Collector" at bounding box center [357, 36] width 654 height 12
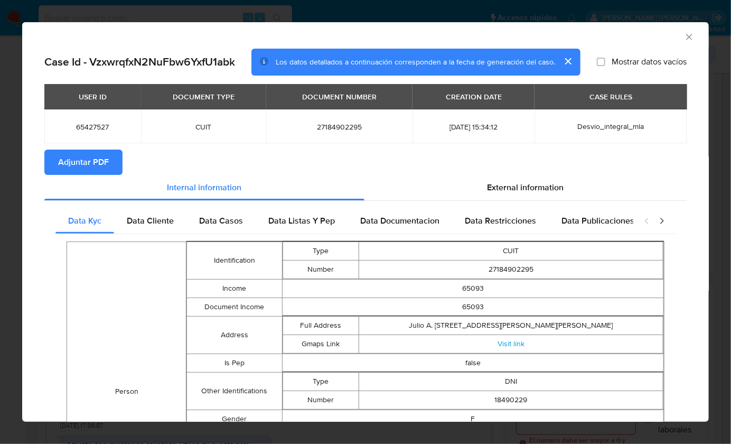
click at [684, 36] on icon "Cerrar ventana" at bounding box center [689, 37] width 11 height 11
click at [682, 36] on div "AML Data Collector" at bounding box center [365, 35] width 687 height 26
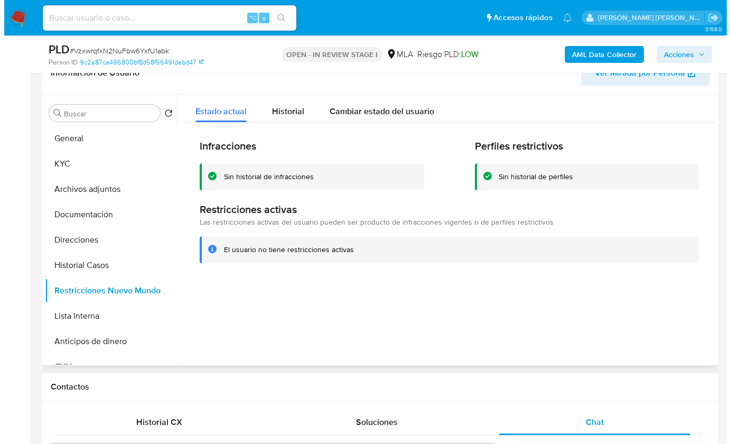
scroll to position [169, 0]
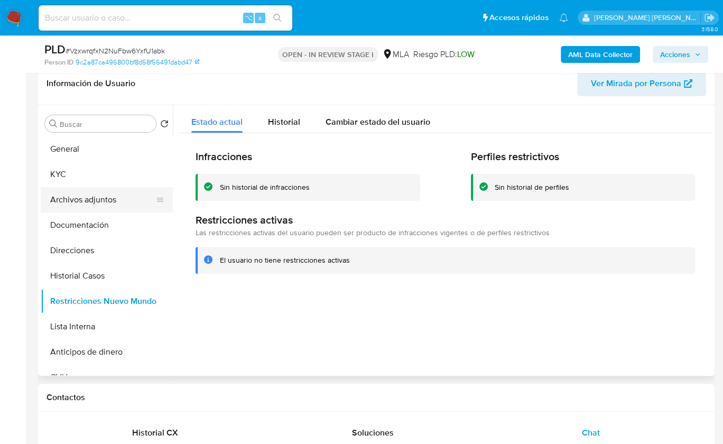
click at [62, 205] on button "Archivos adjuntos" at bounding box center [103, 199] width 124 height 25
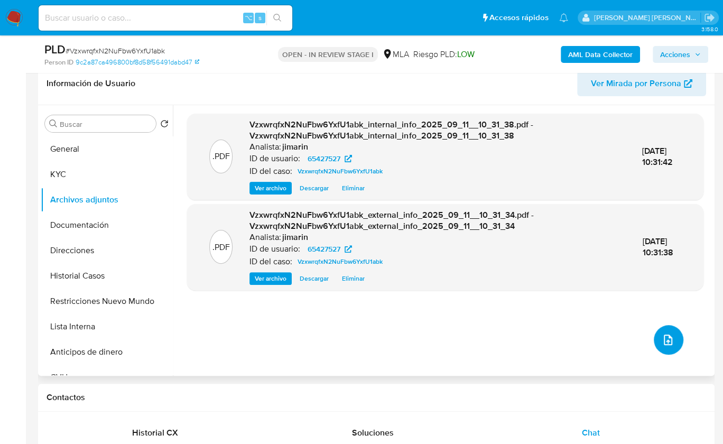
click at [656, 340] on button "upload-file" at bounding box center [668, 340] width 30 height 30
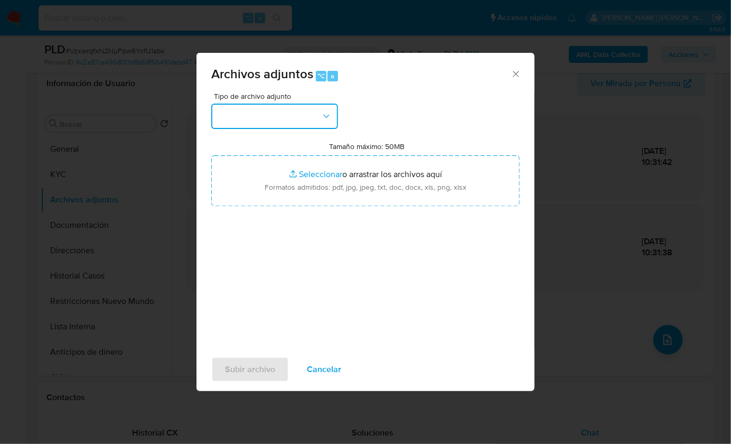
click at [315, 119] on button "button" at bounding box center [274, 116] width 127 height 25
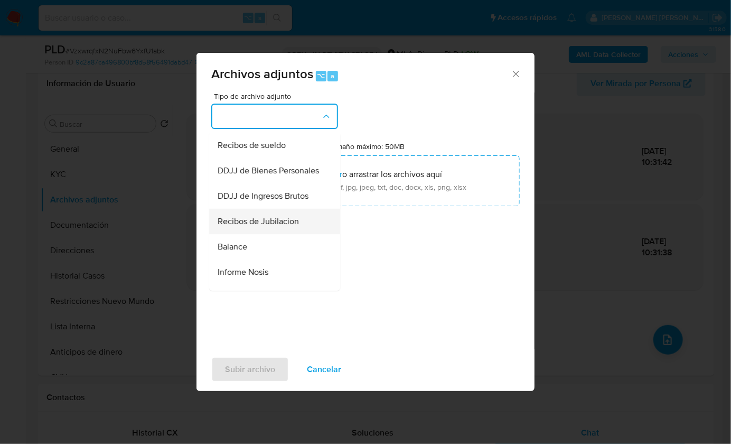
scroll to position [280, 0]
click at [268, 224] on span "Recibos de Jubilacion" at bounding box center [258, 218] width 81 height 11
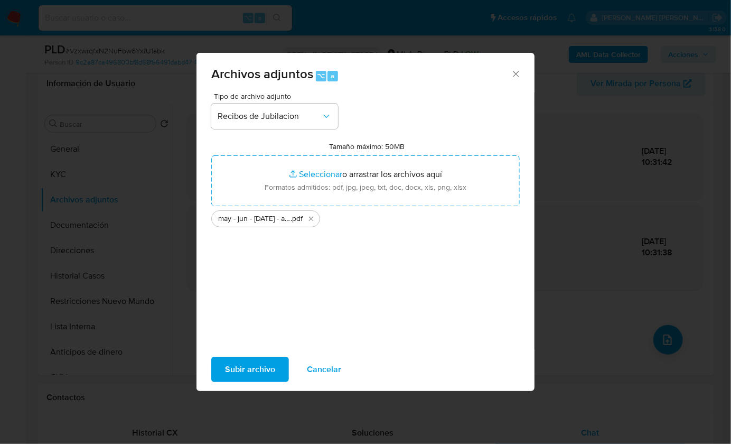
click at [251, 359] on span "Subir archivo" at bounding box center [250, 369] width 50 height 23
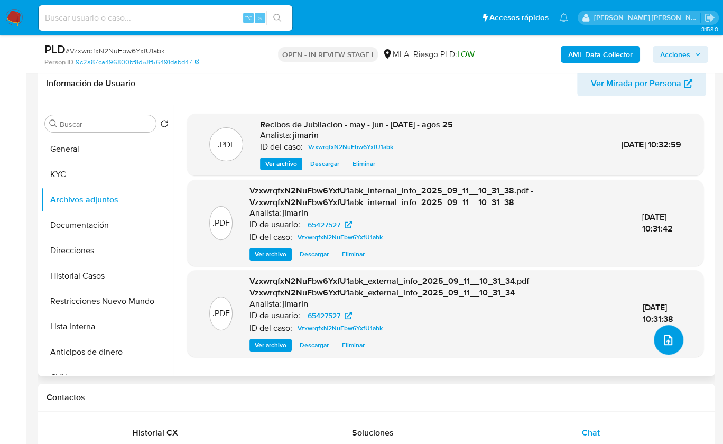
click at [663, 339] on icon "upload-file" at bounding box center [667, 339] width 8 height 11
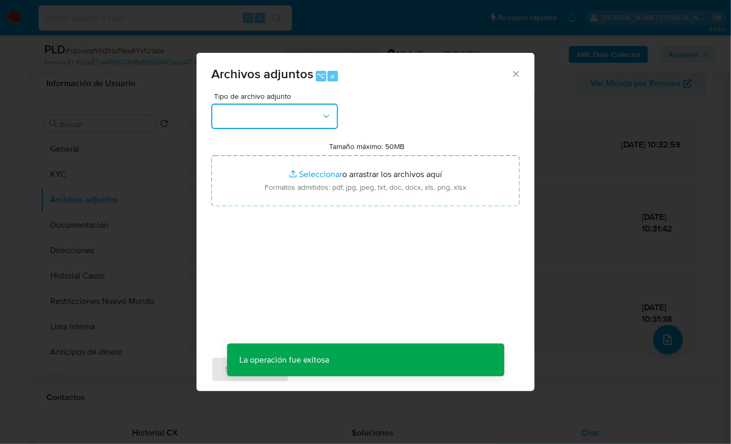
click at [317, 122] on button "button" at bounding box center [274, 116] width 127 height 25
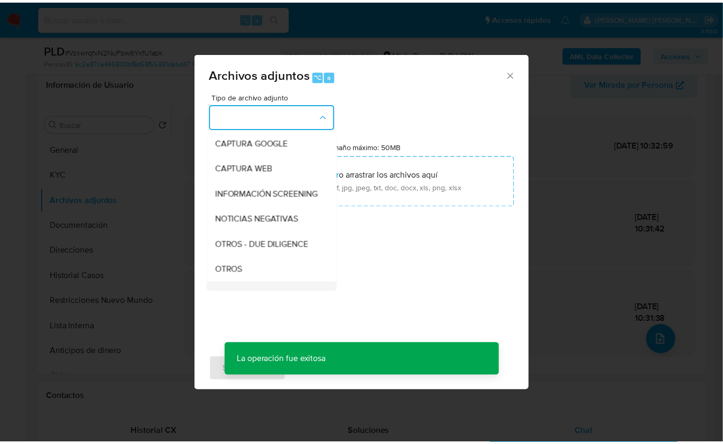
scroll to position [146, 0]
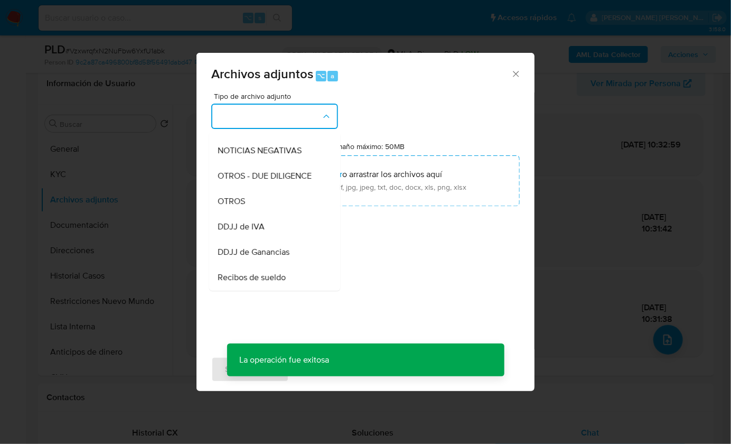
click at [240, 206] on span "OTROS" at bounding box center [231, 200] width 27 height 11
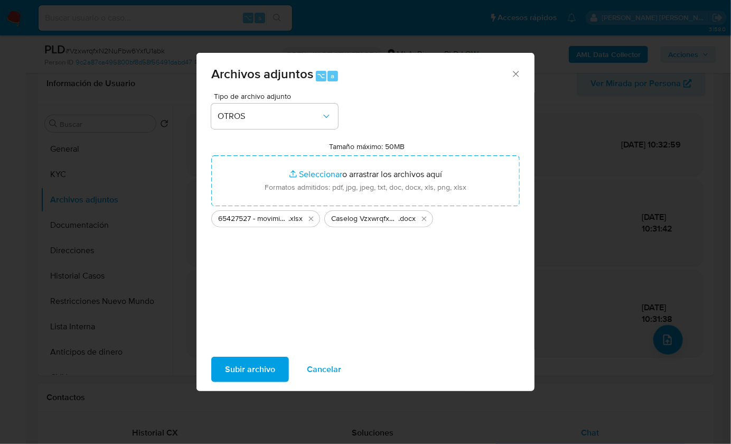
click at [245, 372] on span "Subir archivo" at bounding box center [250, 369] width 50 height 23
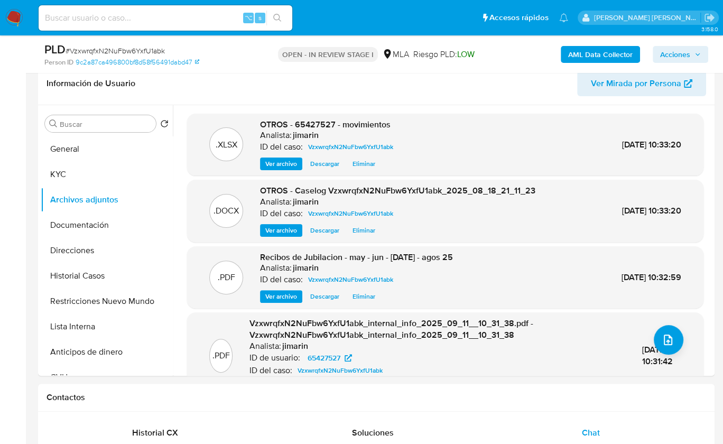
click at [687, 56] on span "Acciones" at bounding box center [675, 54] width 30 height 17
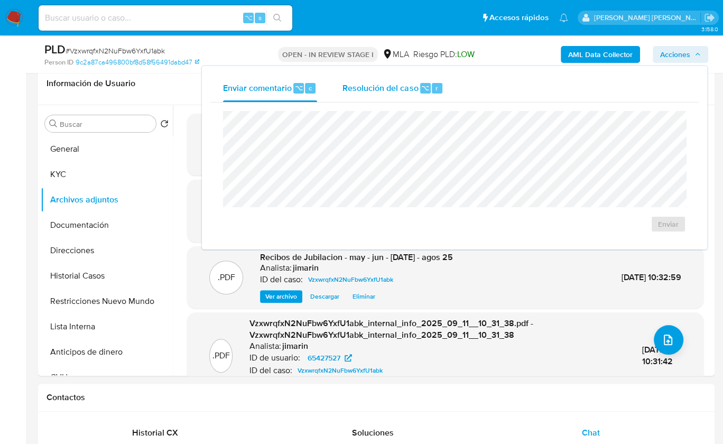
click at [371, 88] on span "Resolución del caso" at bounding box center [380, 87] width 76 height 12
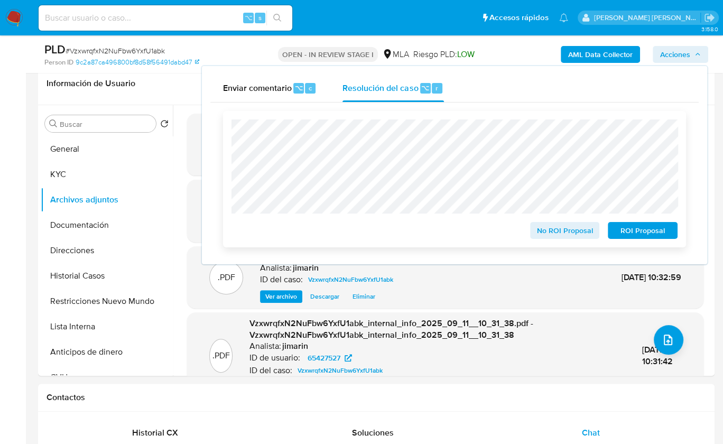
click at [534, 221] on div "No ROI Proposal" at bounding box center [565, 228] width 78 height 21
click at [539, 229] on span "No ROI Proposal" at bounding box center [564, 230] width 55 height 15
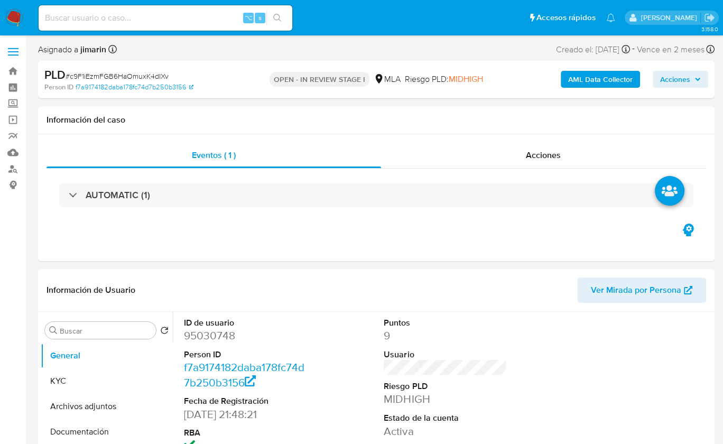
select select "10"
click at [136, 82] on link "f7a9174182daba178fc74d7b250b3156" at bounding box center [135, 87] width 118 height 10
click at [138, 79] on span "# c9F1iEzmFGB6HaOmuxK4dIXv" at bounding box center [117, 76] width 103 height 11
copy span "c9F1iEzmFGB6HaOmuxK4dIXv"
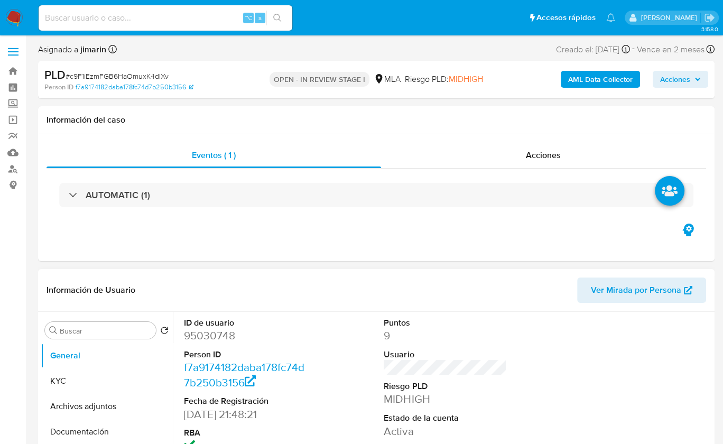
click at [202, 337] on dd "95030748" at bounding box center [245, 335] width 123 height 15
drag, startPoint x: 202, startPoint y: 337, endPoint x: 154, endPoint y: 338, distance: 48.1
click at [202, 337] on dd "95030748" at bounding box center [245, 335] width 123 height 15
copy dd "95030748"
click at [108, 380] on button "KYC" at bounding box center [103, 380] width 124 height 25
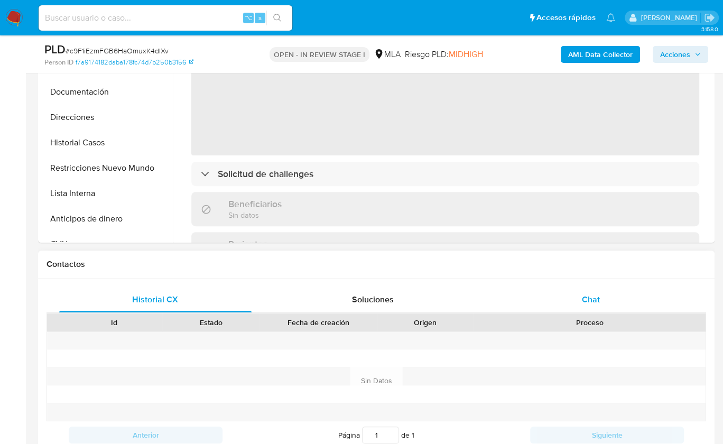
click at [573, 295] on div "Chat" at bounding box center [590, 299] width 192 height 25
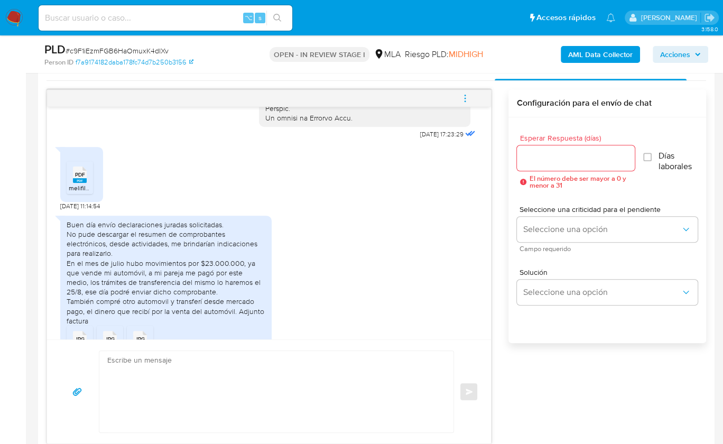
scroll to position [532, 0]
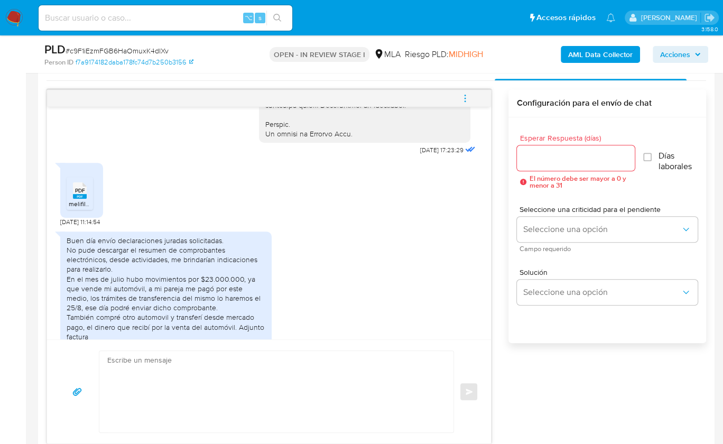
click at [84, 194] on span "PDF" at bounding box center [80, 190] width 10 height 7
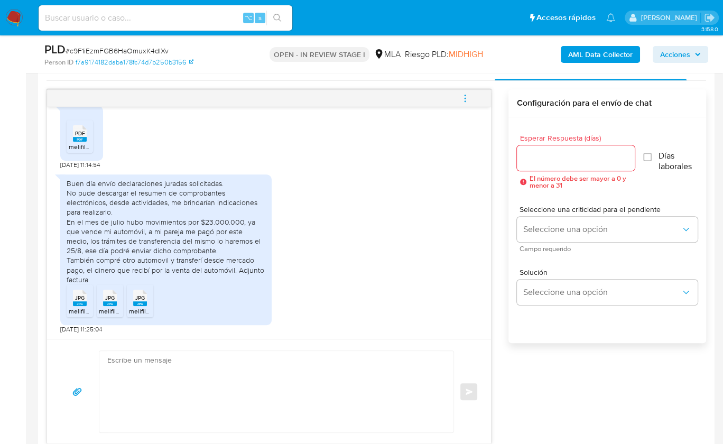
scroll to position [609, 0]
click at [81, 297] on span "JPG" at bounding box center [80, 297] width 10 height 7
click at [108, 299] on span "JPG" at bounding box center [110, 297] width 10 height 7
click at [135, 300] on span "JPG" at bounding box center [140, 297] width 10 height 7
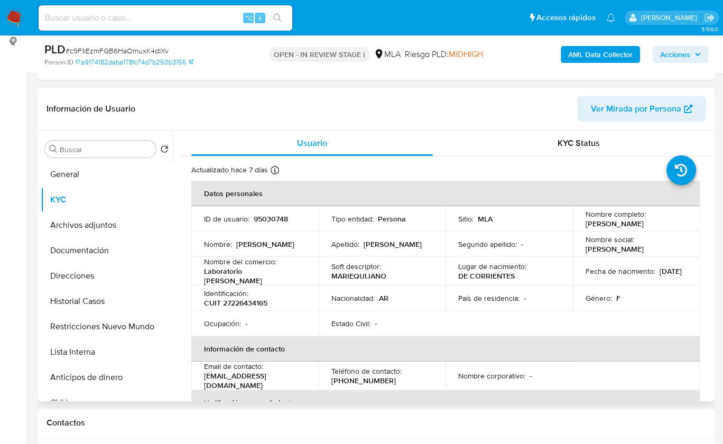
scroll to position [139, 0]
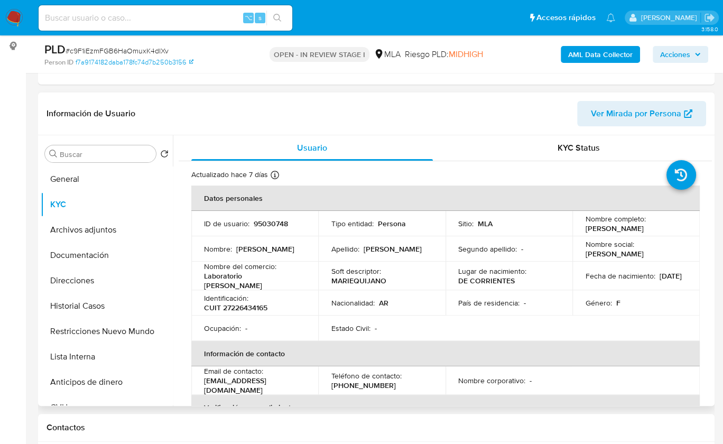
click at [258, 303] on p "CUIT 27226434165" at bounding box center [235, 308] width 63 height 10
copy p "27226434165"
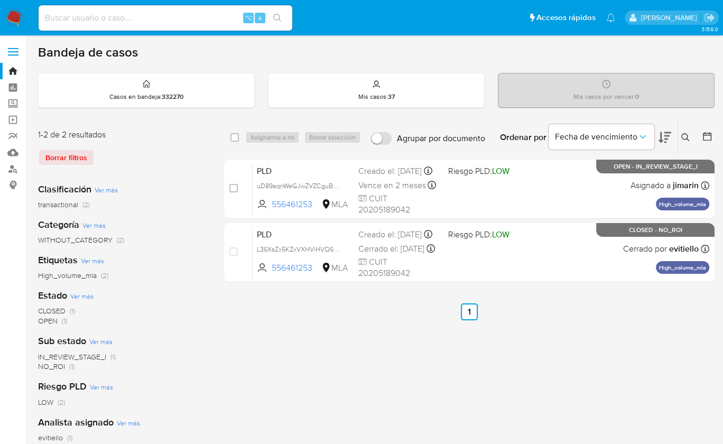
click at [683, 136] on icon at bounding box center [685, 137] width 8 height 8
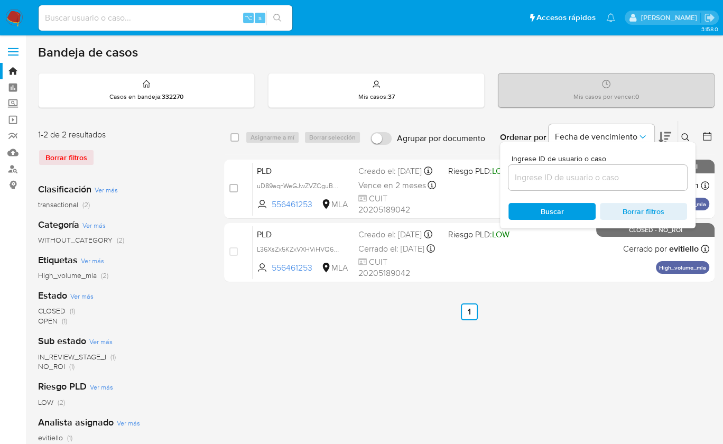
click at [634, 171] on input at bounding box center [597, 178] width 179 height 14
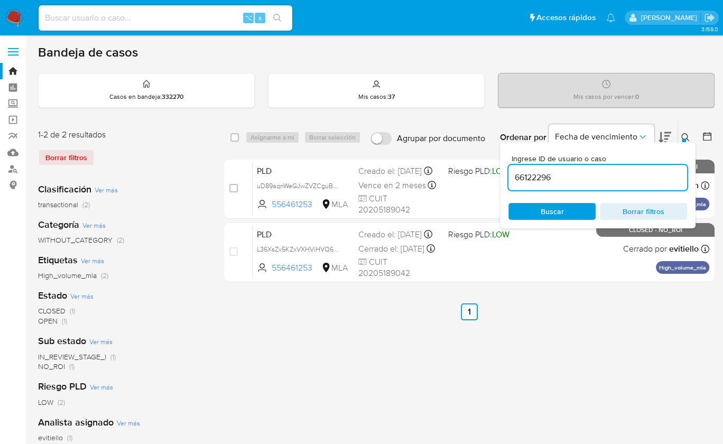
type input "66122296"
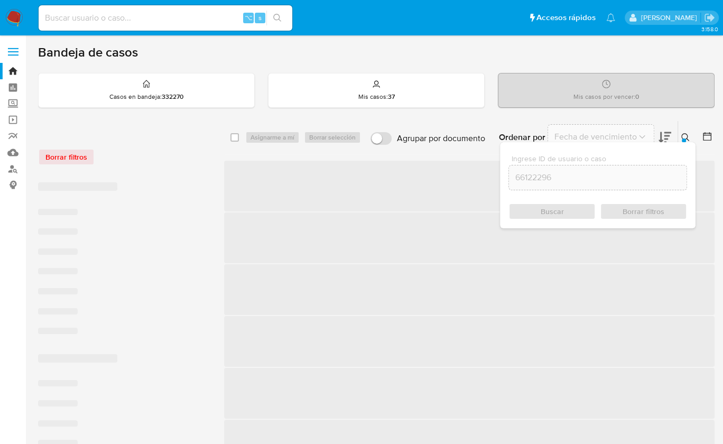
click at [685, 136] on icon at bounding box center [685, 137] width 8 height 8
